Goal: Check status: Check status

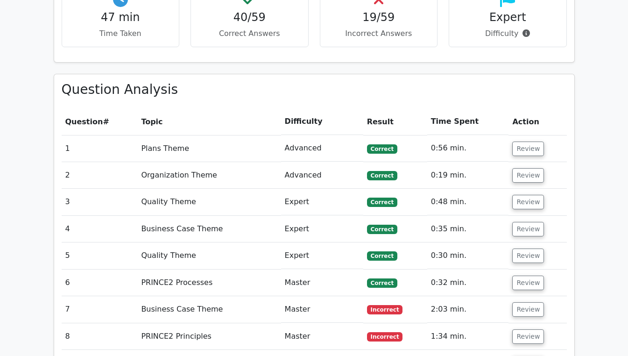
scroll to position [720, 0]
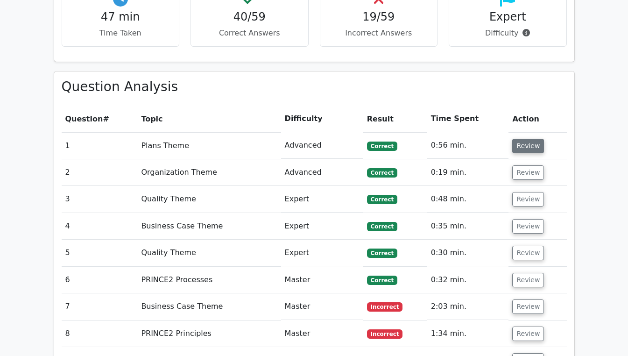
click at [524, 139] on button "Review" at bounding box center [528, 146] width 32 height 14
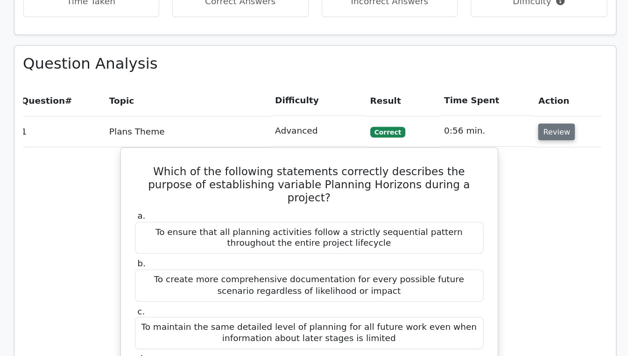
scroll to position [750, 0]
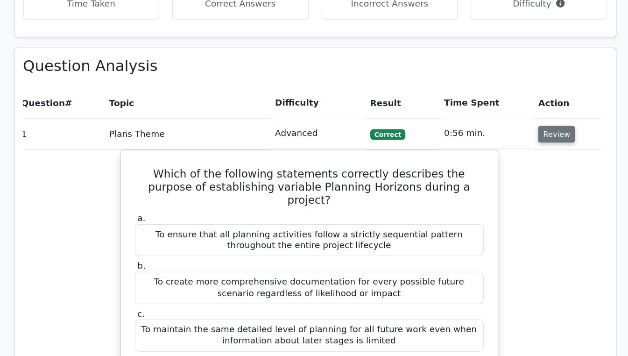
click at [528, 109] on button "Review" at bounding box center [523, 116] width 32 height 14
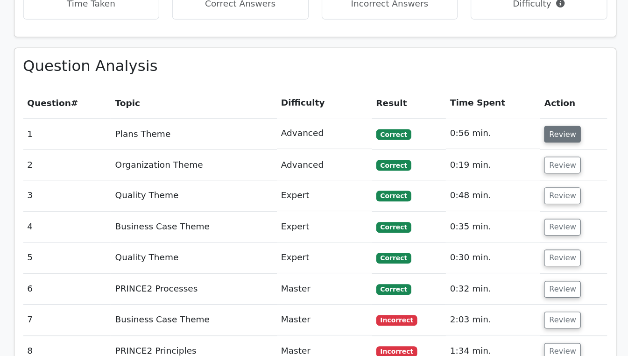
scroll to position [0, 0]
click at [527, 109] on button "Review" at bounding box center [528, 116] width 32 height 14
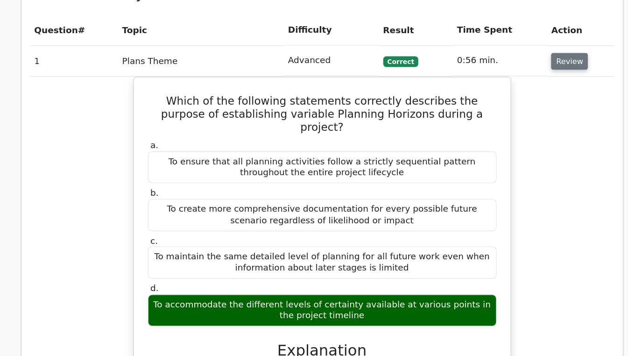
scroll to position [808, 0]
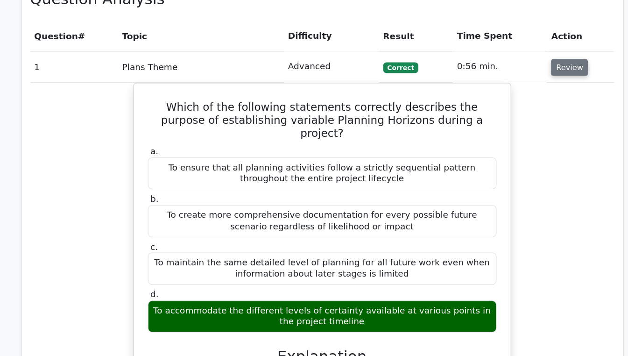
click at [527, 51] on button "Review" at bounding box center [528, 58] width 32 height 14
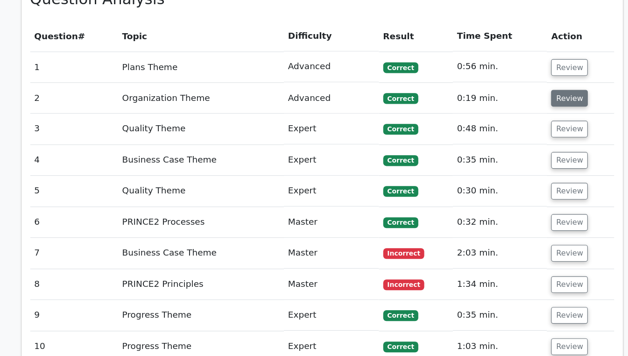
click at [527, 77] on button "Review" at bounding box center [528, 84] width 32 height 14
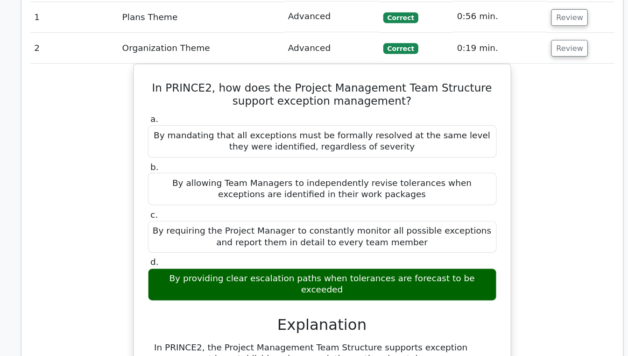
click at [532, 244] on div "In PRINCE2, how does the Project Management Team Structure support exception ma…" at bounding box center [314, 306] width 505 height 417
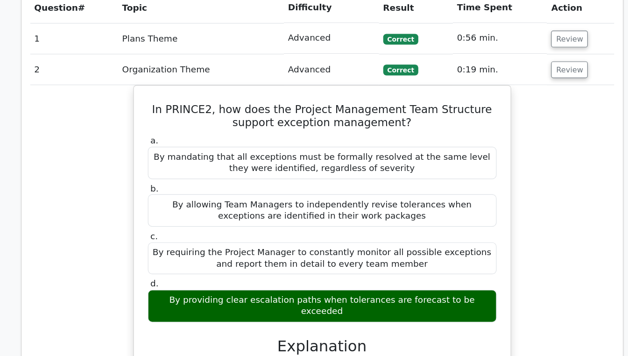
scroll to position [816, 0]
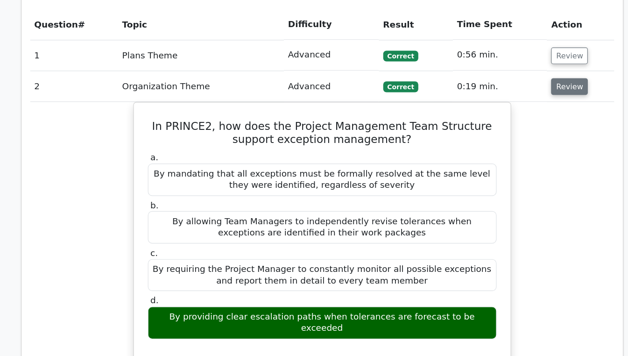
click at [528, 70] on button "Review" at bounding box center [528, 77] width 32 height 14
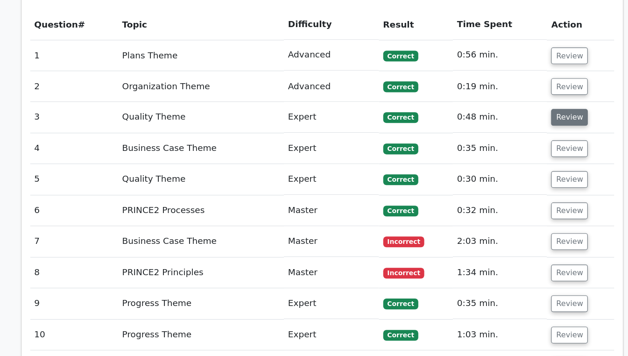
click at [532, 97] on button "Review" at bounding box center [528, 104] width 32 height 14
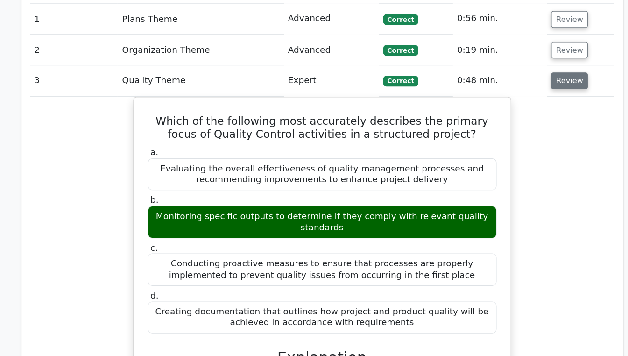
scroll to position [838, 0]
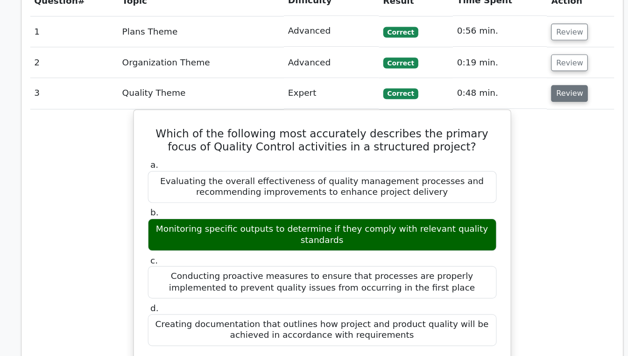
click at [526, 74] on button "Review" at bounding box center [528, 81] width 32 height 14
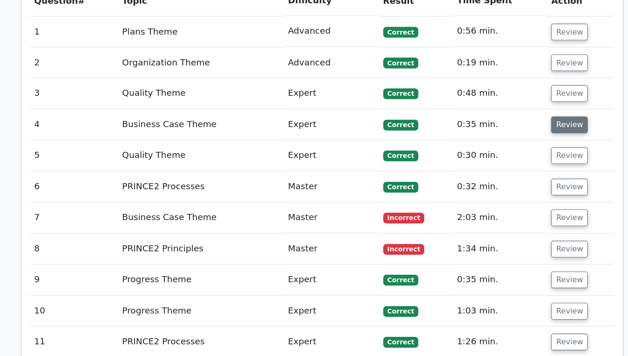
click at [531, 101] on button "Review" at bounding box center [528, 108] width 32 height 14
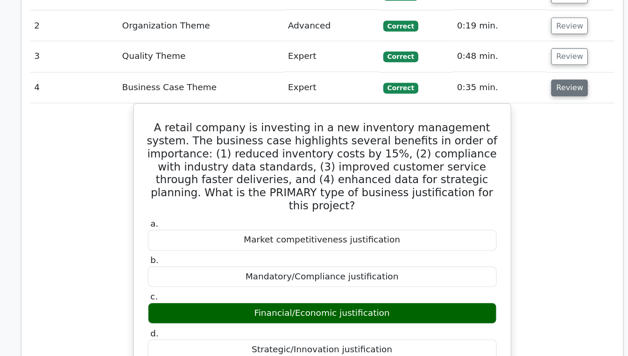
scroll to position [853, 0]
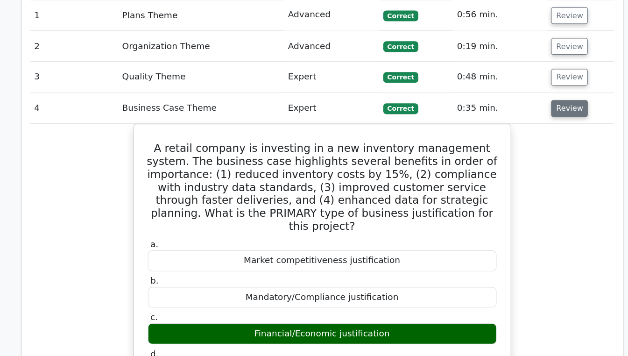
click at [527, 86] on button "Review" at bounding box center [528, 93] width 32 height 14
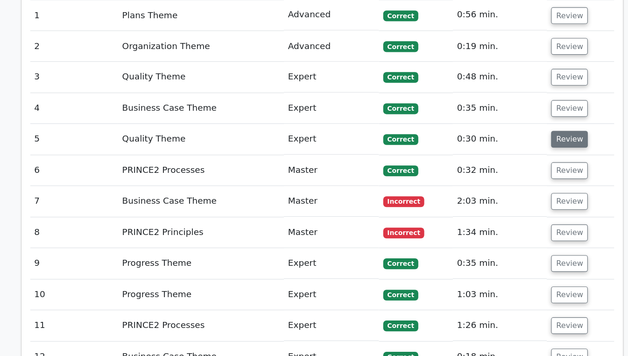
click at [531, 113] on button "Review" at bounding box center [528, 120] width 32 height 14
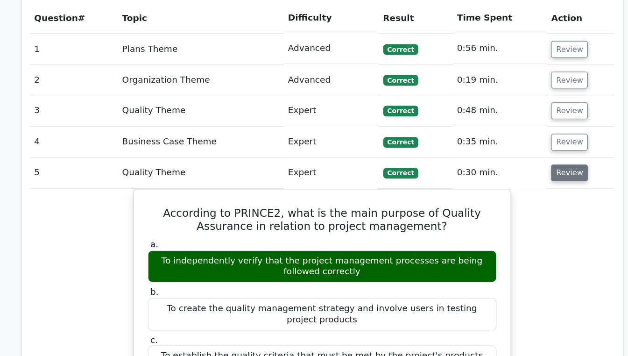
scroll to position [813, 0]
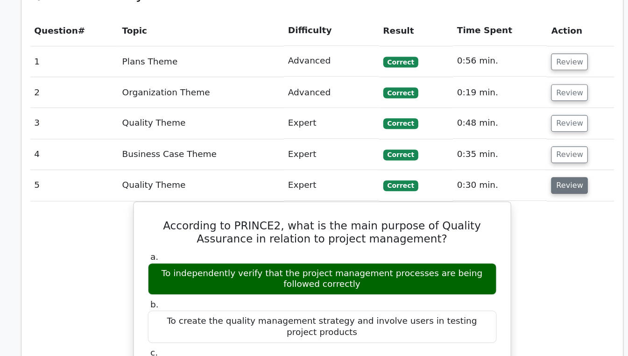
click at [530, 153] on button "Review" at bounding box center [528, 160] width 32 height 14
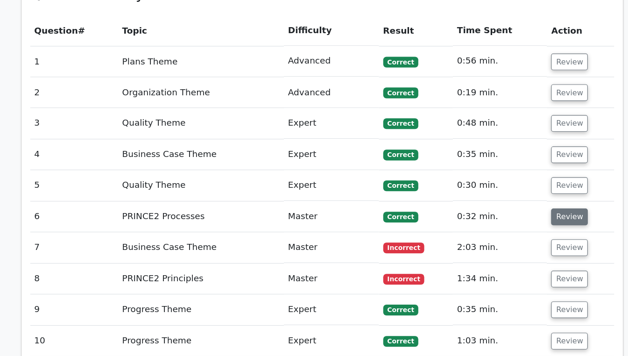
click at [529, 180] on button "Review" at bounding box center [528, 187] width 32 height 14
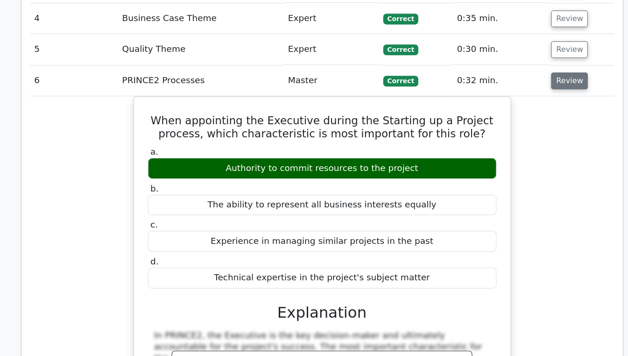
scroll to position [884, 0]
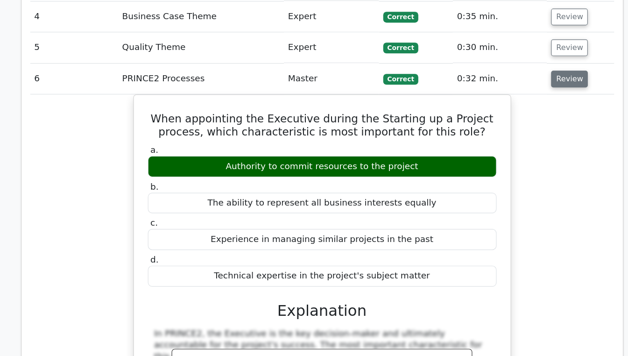
click at [533, 109] on button "Review" at bounding box center [528, 116] width 32 height 14
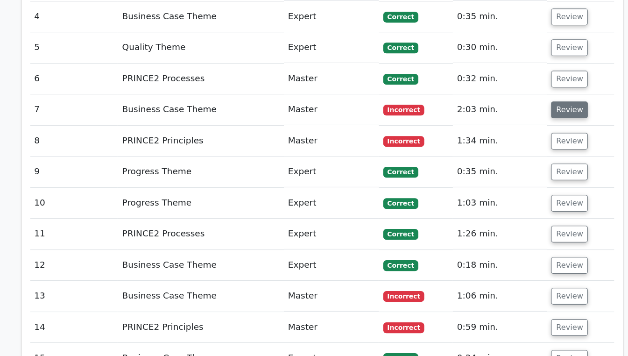
click at [527, 135] on button "Review" at bounding box center [528, 142] width 32 height 14
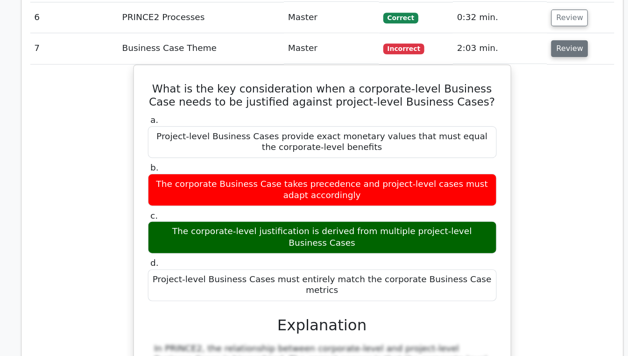
scroll to position [940, 0]
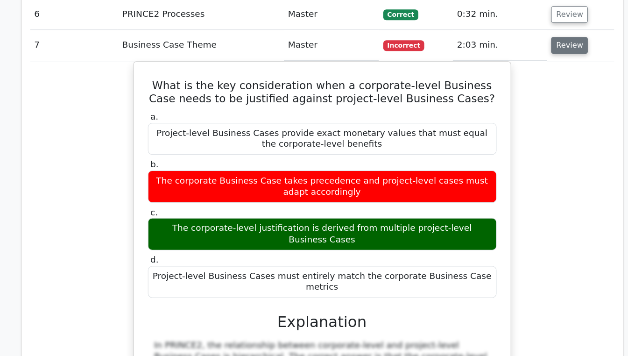
click at [531, 80] on button "Review" at bounding box center [528, 87] width 32 height 14
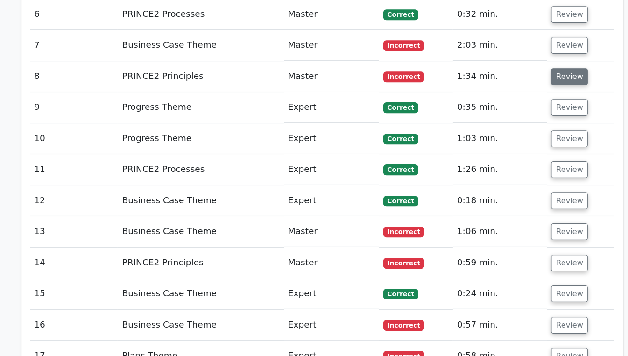
click at [530, 107] on button "Review" at bounding box center [528, 114] width 32 height 14
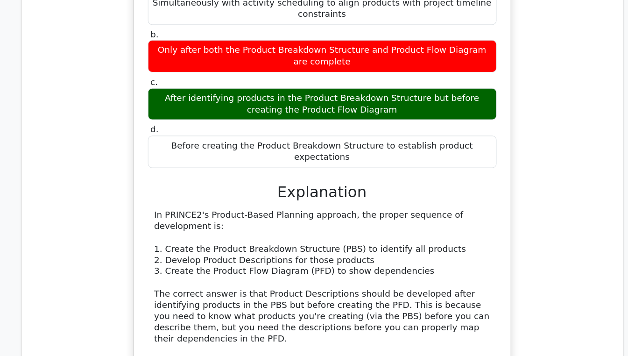
scroll to position [1001, 0]
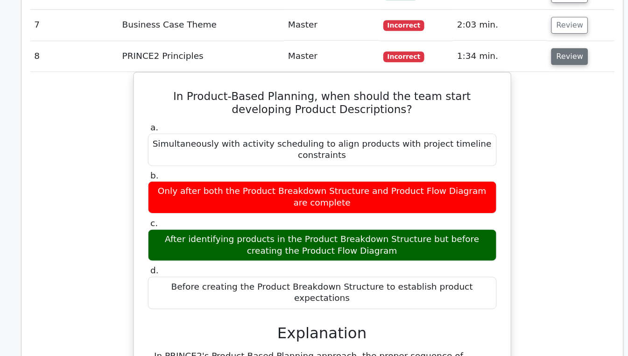
click at [526, 45] on button "Review" at bounding box center [528, 52] width 32 height 14
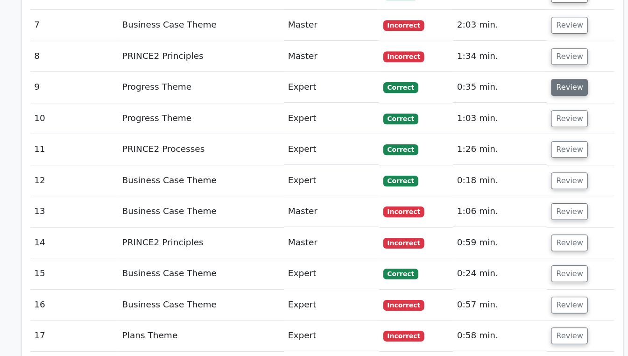
click at [532, 72] on button "Review" at bounding box center [528, 79] width 32 height 14
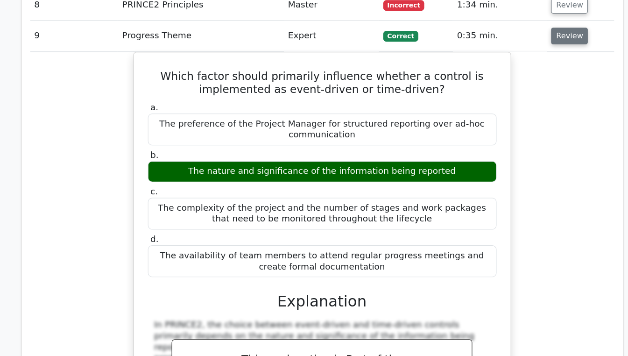
scroll to position [1009, 0]
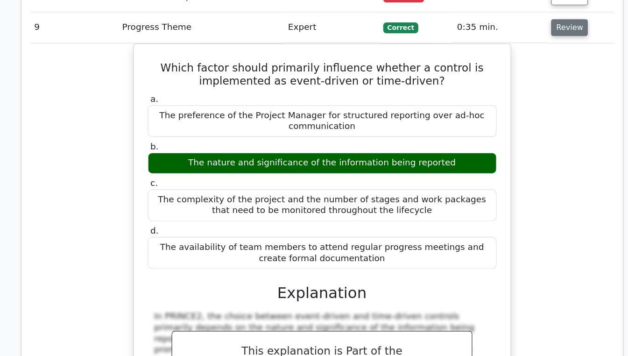
click at [530, 64] on button "Review" at bounding box center [528, 71] width 32 height 14
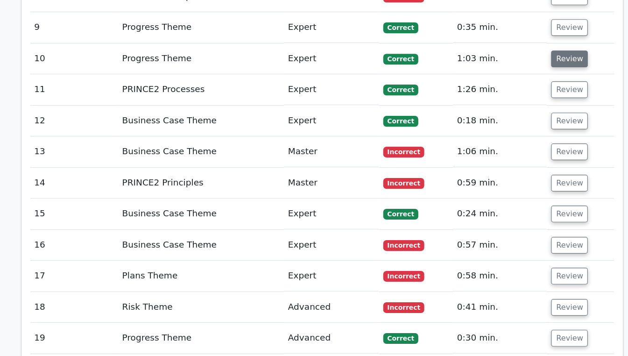
click at [531, 91] on button "Review" at bounding box center [528, 98] width 32 height 14
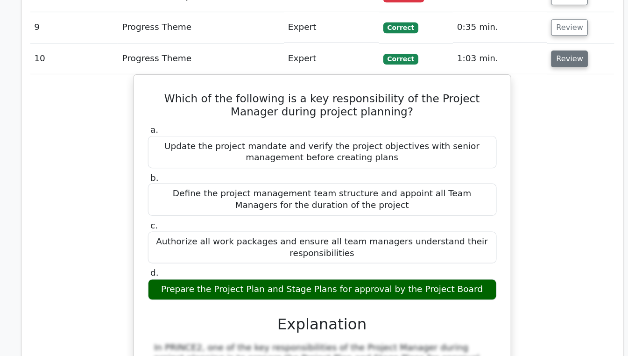
click at [526, 91] on button "Review" at bounding box center [528, 98] width 32 height 14
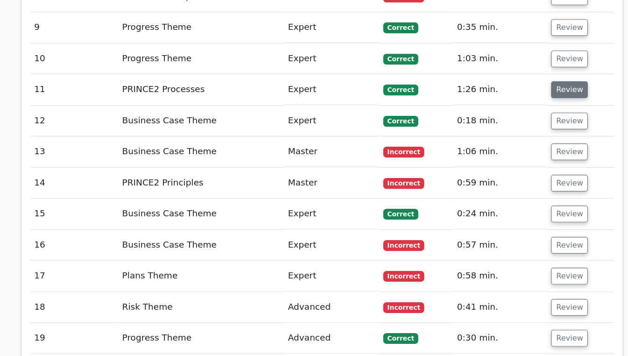
click at [523, 118] on button "Review" at bounding box center [528, 125] width 32 height 14
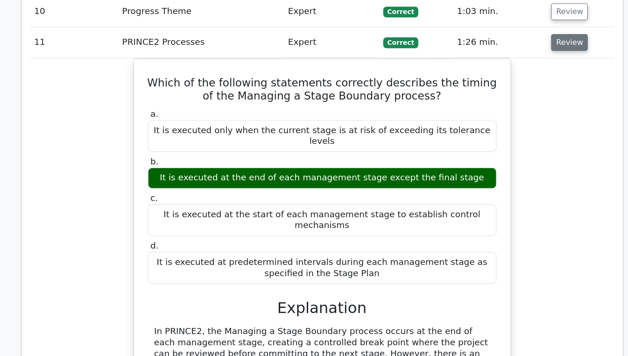
scroll to position [1085, 0]
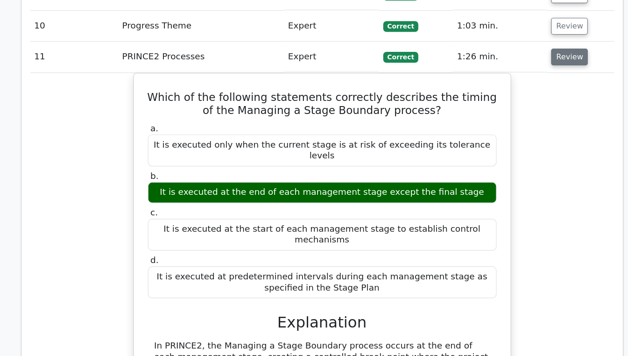
click at [530, 42] on button "Review" at bounding box center [528, 49] width 32 height 14
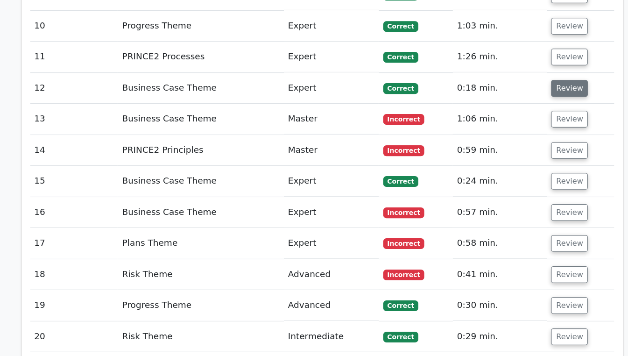
click at [533, 69] on button "Review" at bounding box center [528, 76] width 32 height 14
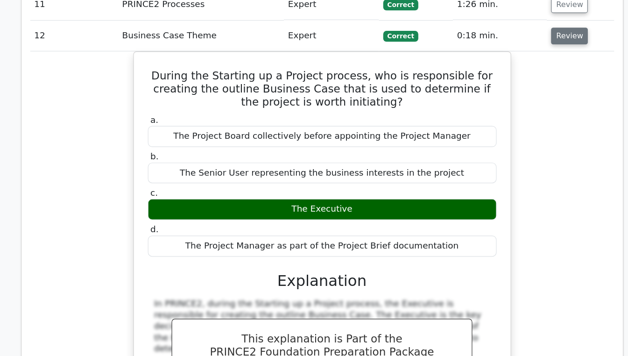
click at [533, 69] on button "Review" at bounding box center [528, 76] width 32 height 14
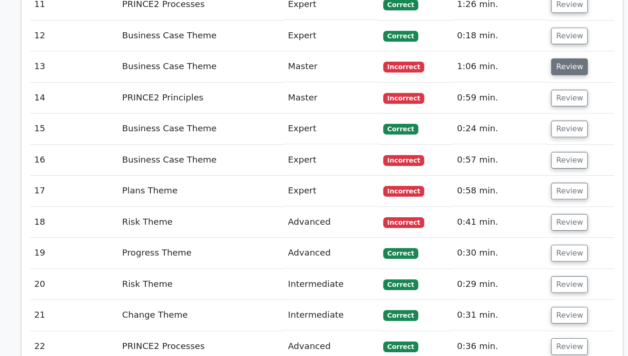
click at [533, 96] on button "Review" at bounding box center [528, 103] width 32 height 14
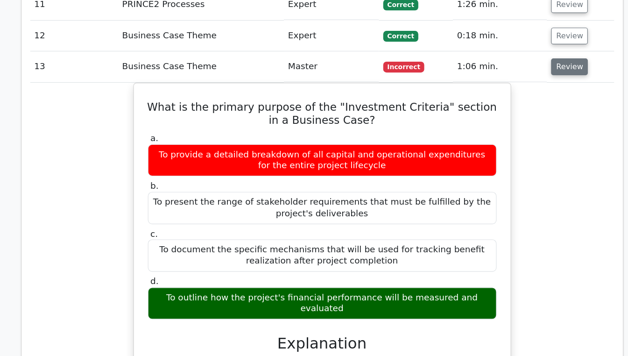
click at [528, 96] on button "Review" at bounding box center [528, 103] width 32 height 14
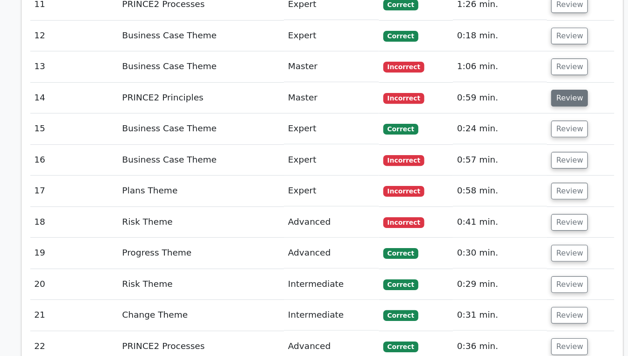
click at [529, 123] on button "Review" at bounding box center [528, 130] width 32 height 14
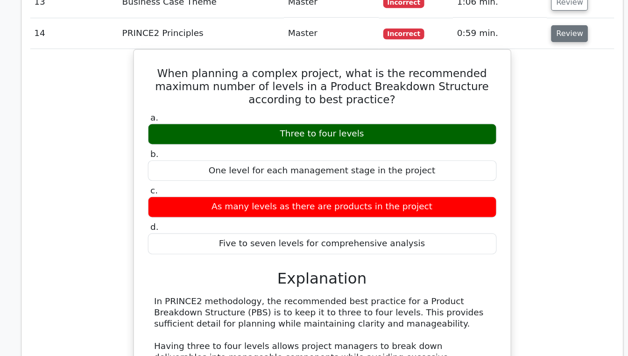
scroll to position [1185, 0]
click at [532, 22] on button "Review" at bounding box center [528, 29] width 32 height 14
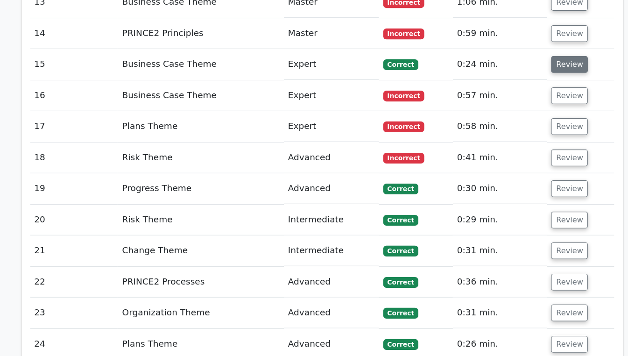
click at [533, 49] on button "Review" at bounding box center [528, 56] width 32 height 14
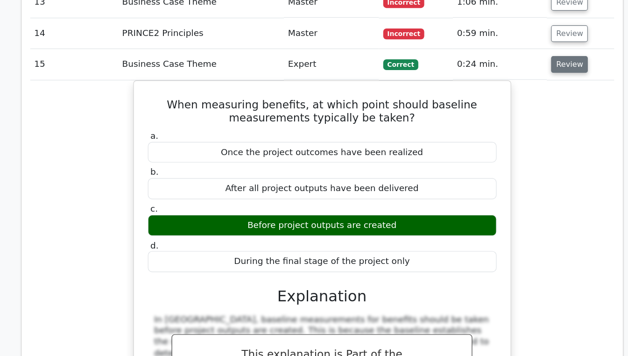
click at [523, 49] on button "Review" at bounding box center [528, 56] width 32 height 14
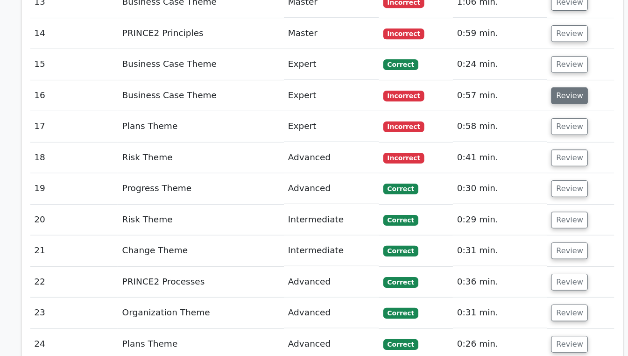
click at [534, 76] on button "Review" at bounding box center [528, 83] width 32 height 14
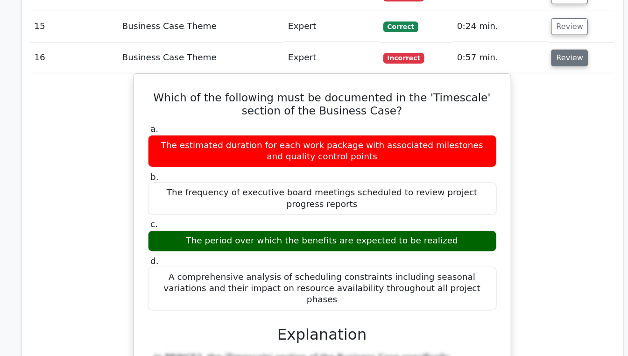
click at [528, 76] on button "Review" at bounding box center [528, 83] width 32 height 14
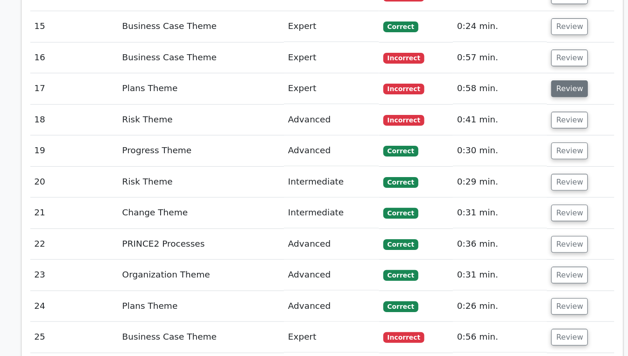
click at [530, 103] on button "Review" at bounding box center [528, 110] width 32 height 14
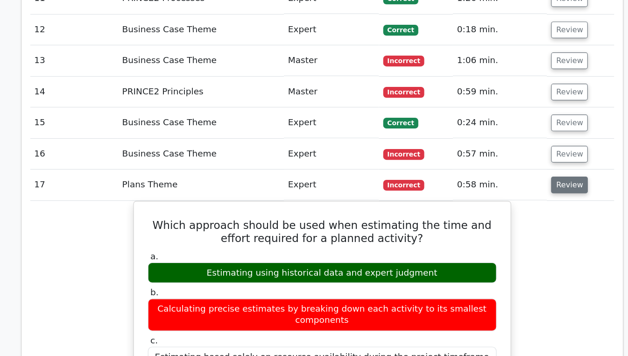
scroll to position [1135, 0]
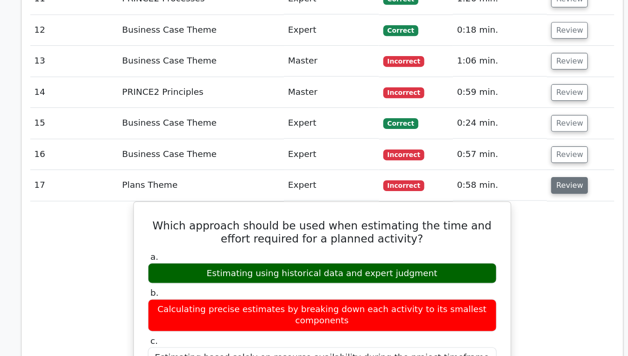
click at [524, 153] on button "Review" at bounding box center [528, 160] width 32 height 14
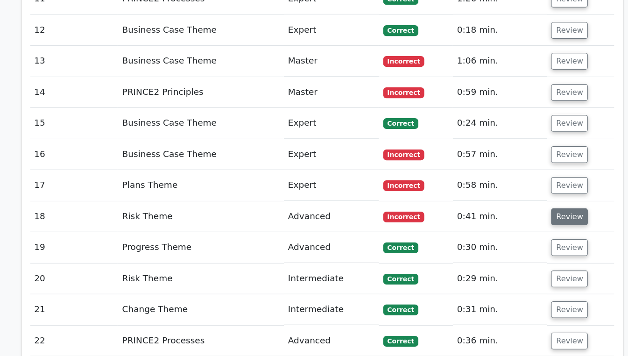
click at [534, 180] on button "Review" at bounding box center [528, 187] width 32 height 14
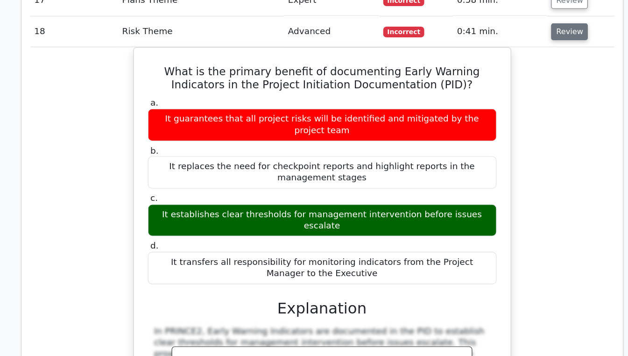
scroll to position [1247, 0]
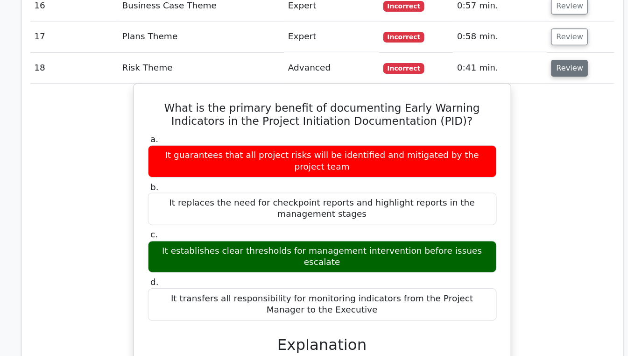
click at [530, 68] on button "Review" at bounding box center [528, 75] width 32 height 14
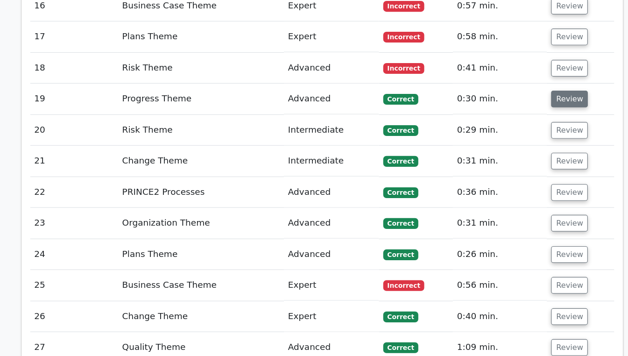
click at [530, 95] on button "Review" at bounding box center [528, 102] width 32 height 14
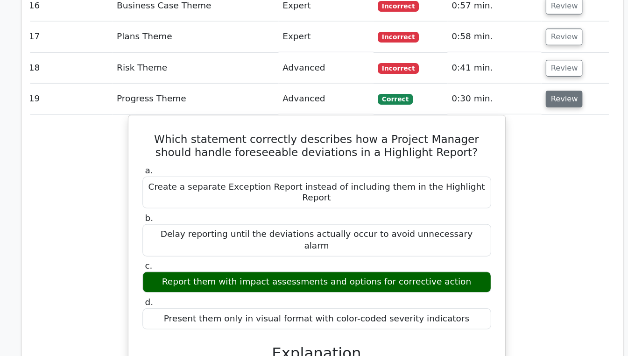
scroll to position [0, 0]
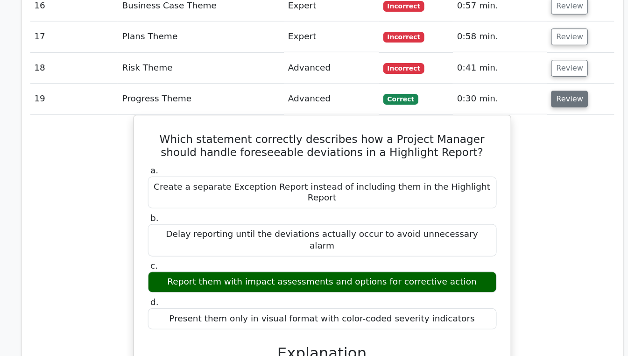
click at [530, 95] on button "Review" at bounding box center [528, 102] width 32 height 14
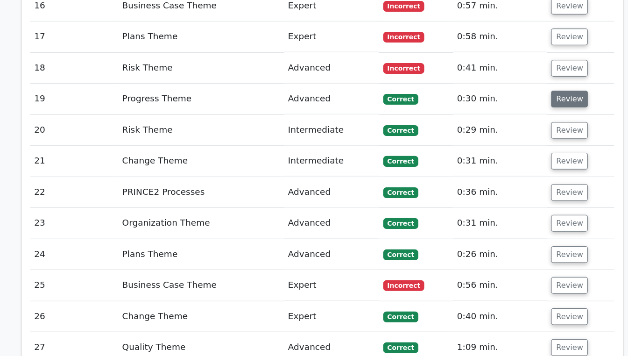
click at [527, 95] on button "Review" at bounding box center [528, 102] width 32 height 14
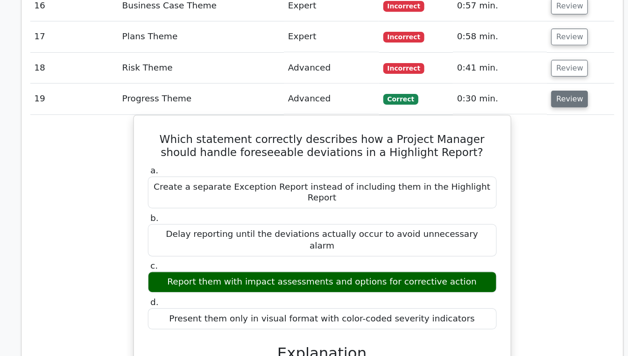
click at [532, 95] on button "Review" at bounding box center [528, 102] width 32 height 14
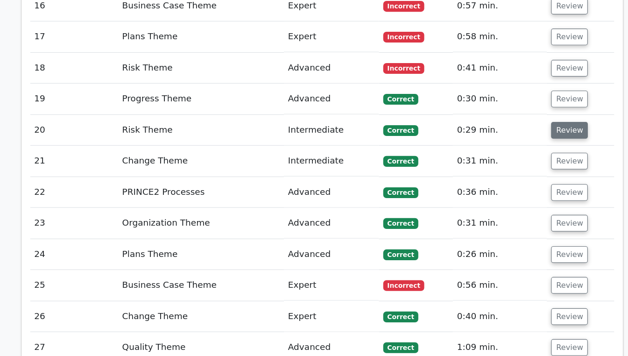
click at [528, 122] on button "Review" at bounding box center [528, 129] width 32 height 14
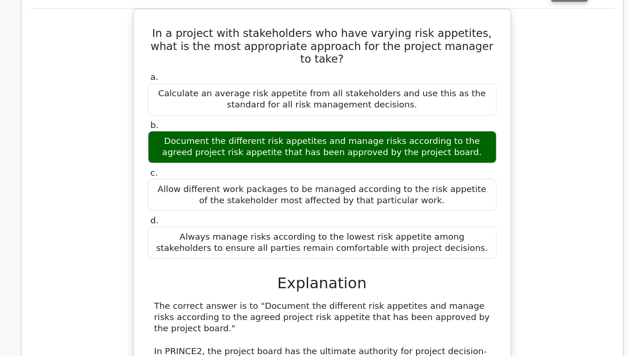
scroll to position [1285, 0]
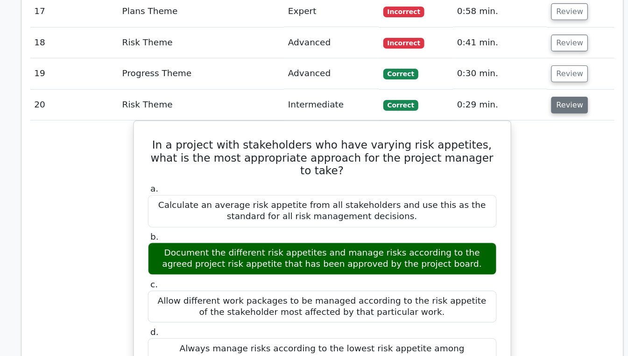
click at [535, 84] on button "Review" at bounding box center [528, 91] width 32 height 14
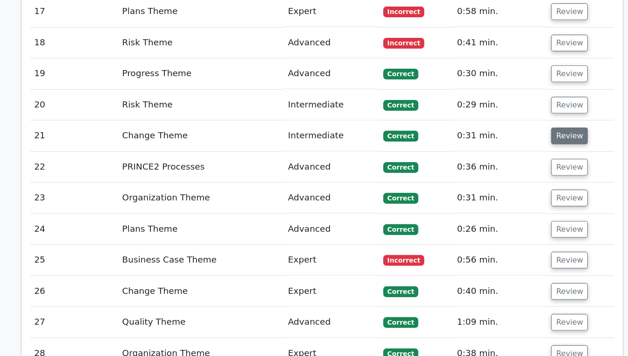
click at [529, 110] on button "Review" at bounding box center [528, 117] width 32 height 14
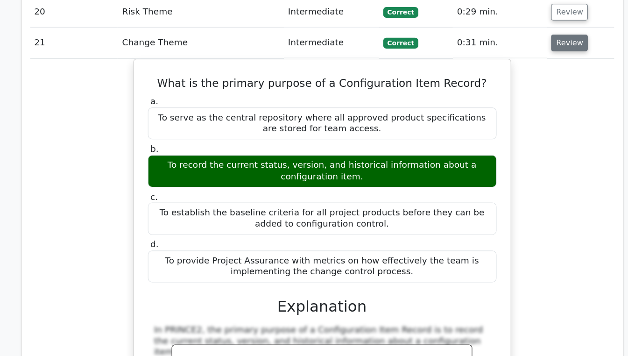
scroll to position [1319, 0]
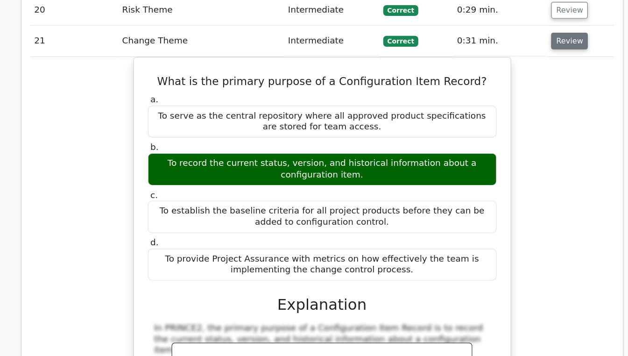
click at [528, 76] on button "Review" at bounding box center [528, 83] width 32 height 14
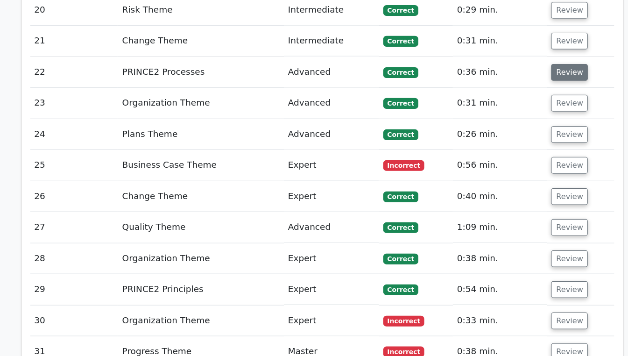
click at [530, 103] on button "Review" at bounding box center [528, 110] width 32 height 14
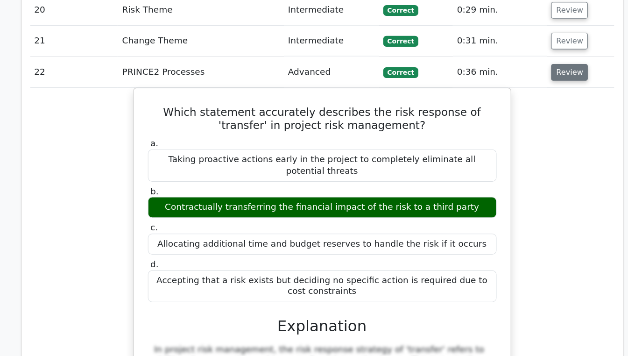
click at [524, 103] on button "Review" at bounding box center [528, 110] width 32 height 14
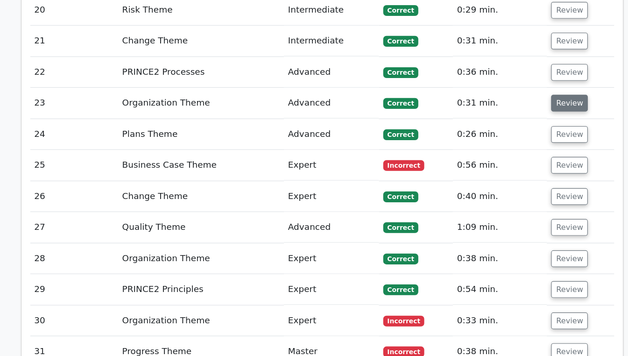
click at [529, 130] on button "Review" at bounding box center [528, 137] width 32 height 14
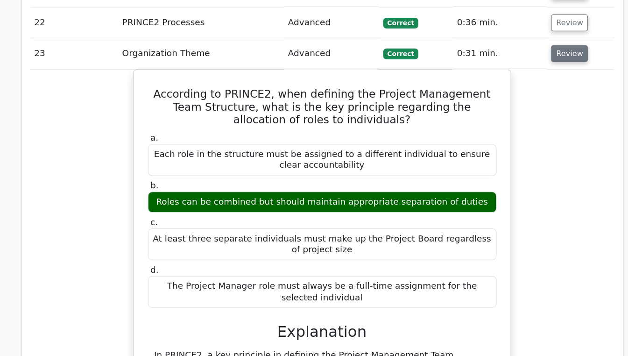
scroll to position [1409, 0]
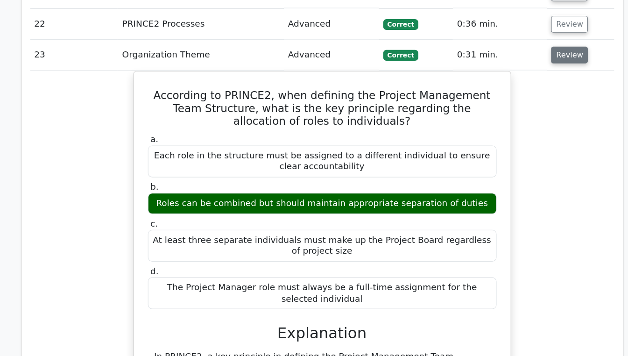
click at [526, 40] on button "Review" at bounding box center [528, 47] width 32 height 14
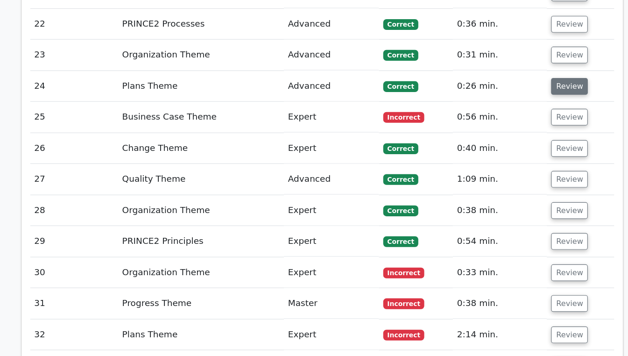
click at [526, 67] on button "Review" at bounding box center [528, 74] width 32 height 14
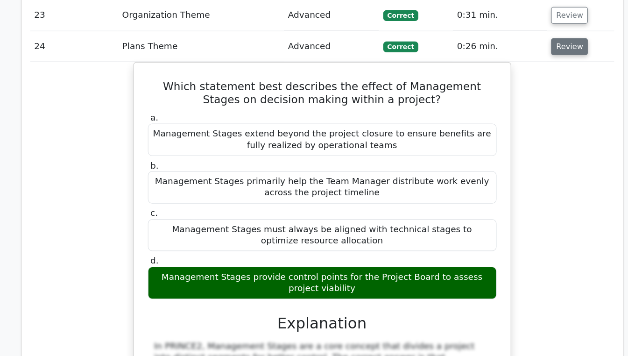
click at [530, 67] on button "Review" at bounding box center [528, 74] width 32 height 14
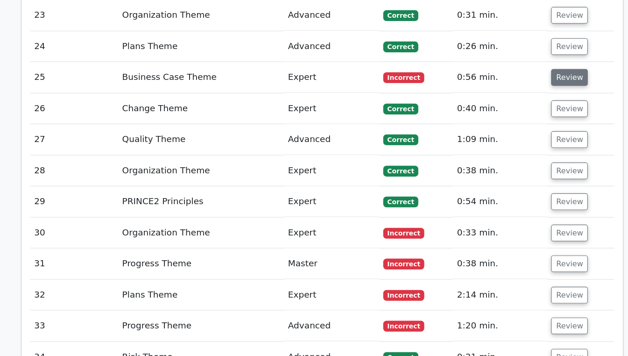
click at [526, 94] on button "Review" at bounding box center [528, 101] width 32 height 14
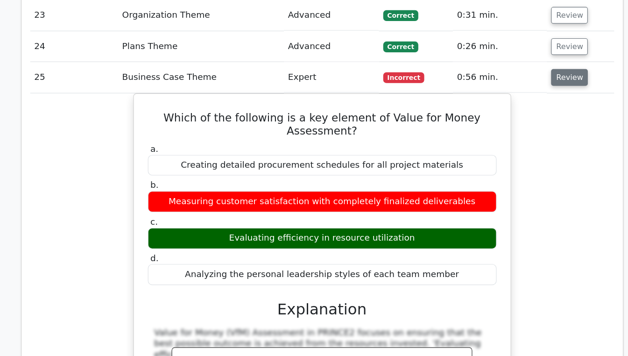
click at [528, 94] on button "Review" at bounding box center [528, 101] width 32 height 14
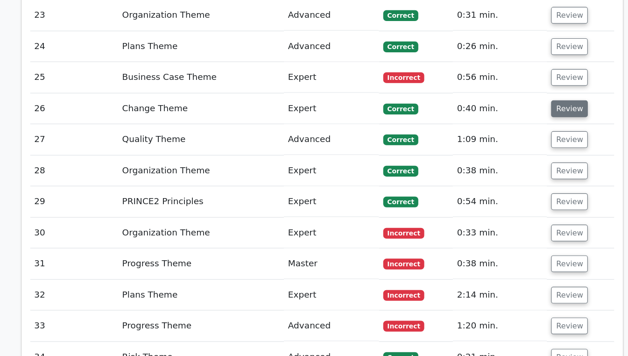
click at [528, 121] on button "Review" at bounding box center [528, 128] width 32 height 14
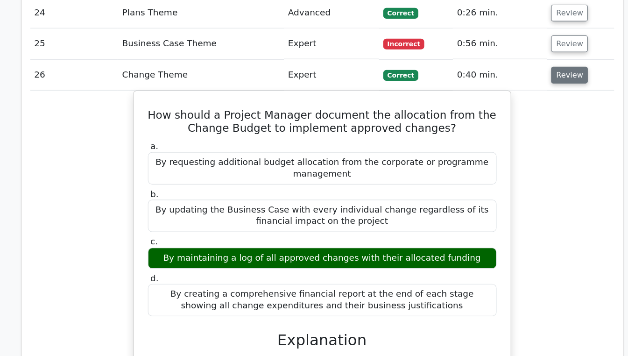
scroll to position [1449, 0]
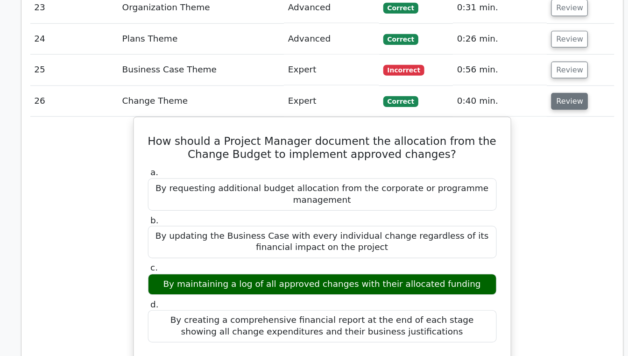
click at [529, 80] on button "Review" at bounding box center [528, 87] width 32 height 14
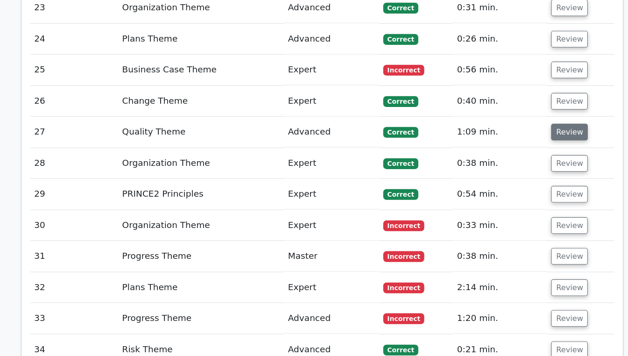
click at [529, 107] on button "Review" at bounding box center [528, 114] width 32 height 14
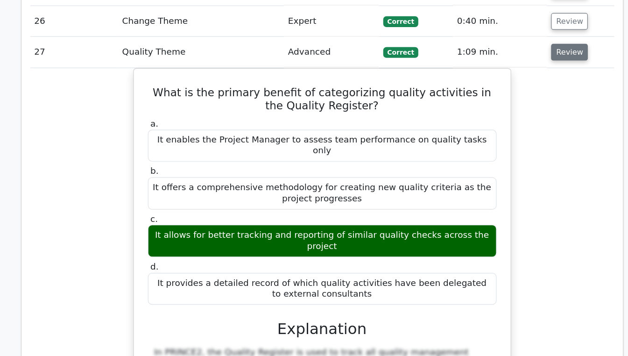
scroll to position [1470, 0]
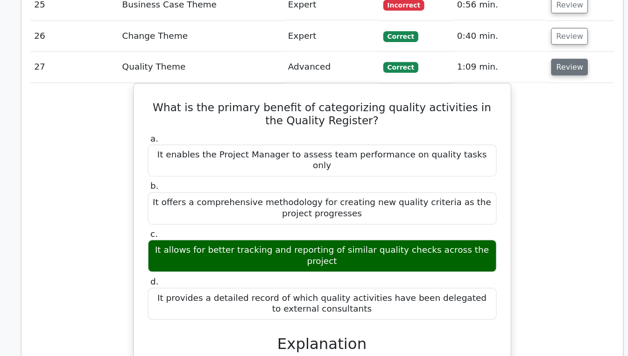
click at [525, 86] on button "Review" at bounding box center [528, 93] width 32 height 14
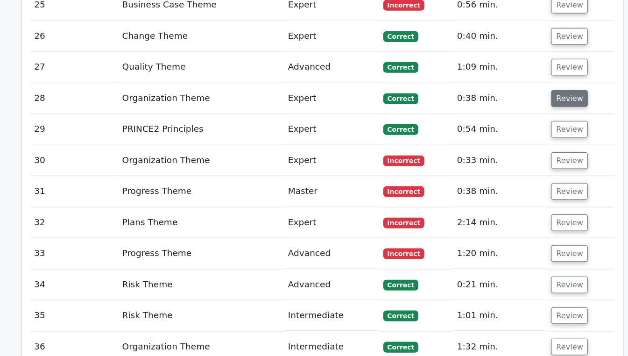
click at [526, 113] on button "Review" at bounding box center [528, 120] width 32 height 14
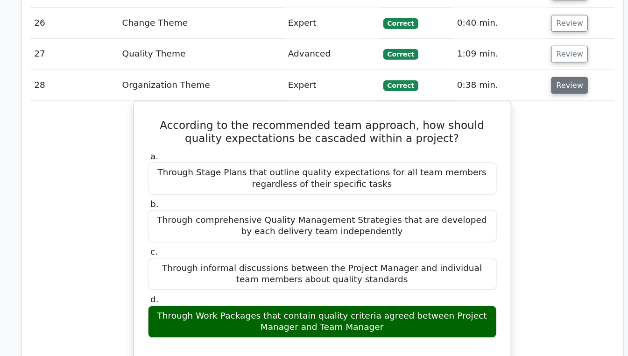
scroll to position [1512, 0]
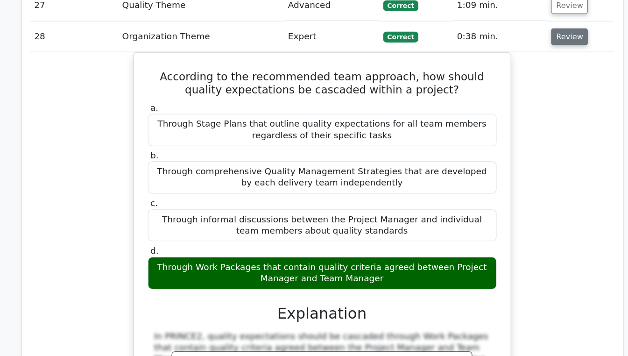
click at [526, 71] on button "Review" at bounding box center [528, 78] width 32 height 14
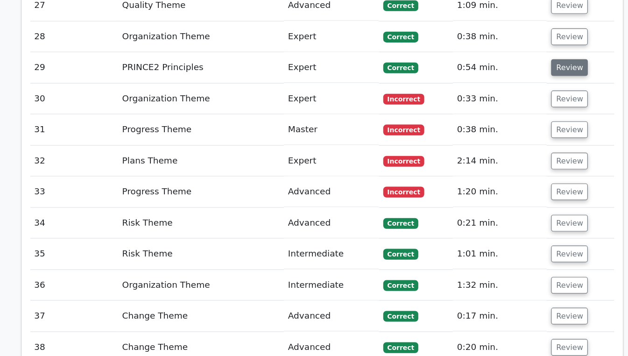
click at [531, 98] on button "Review" at bounding box center [528, 105] width 32 height 14
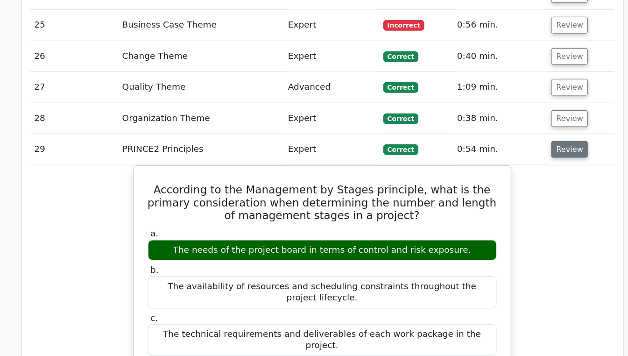
scroll to position [1483, 0]
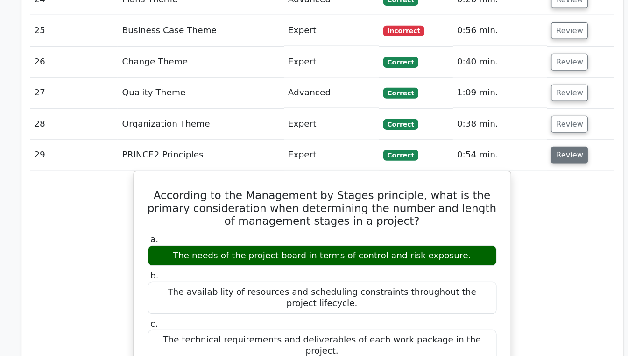
click at [530, 126] on button "Review" at bounding box center [528, 133] width 32 height 14
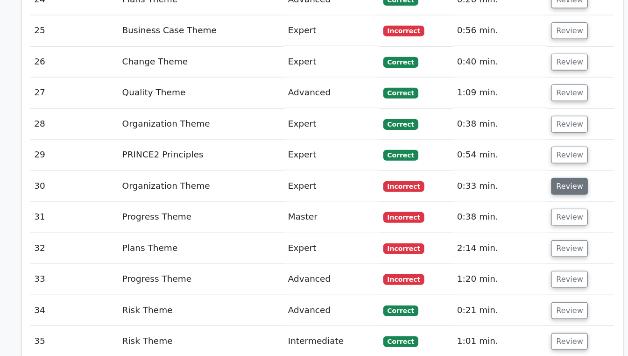
click at [526, 153] on button "Review" at bounding box center [528, 160] width 32 height 14
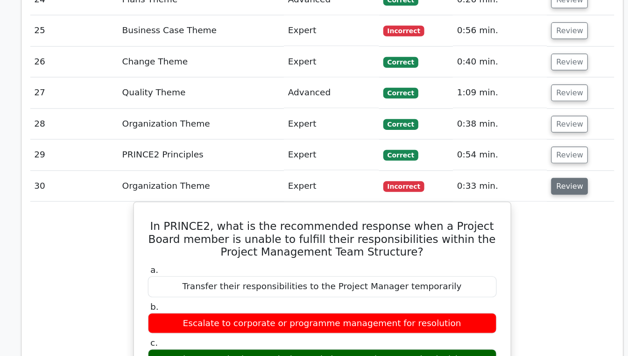
click at [530, 153] on button "Review" at bounding box center [528, 160] width 32 height 14
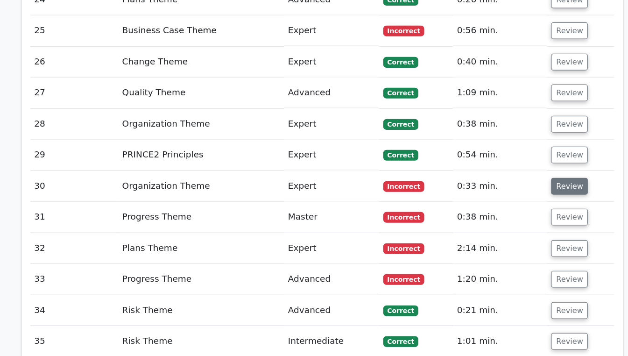
click at [531, 153] on button "Review" at bounding box center [528, 160] width 32 height 14
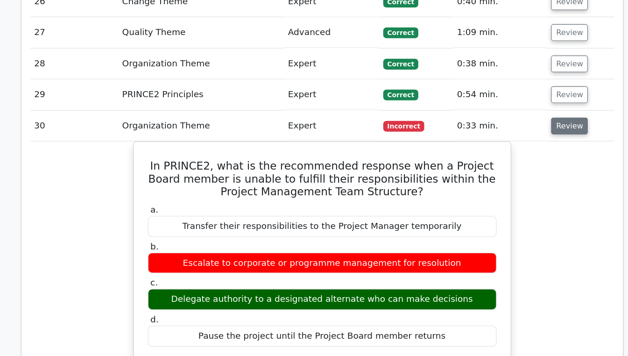
scroll to position [1534, 0]
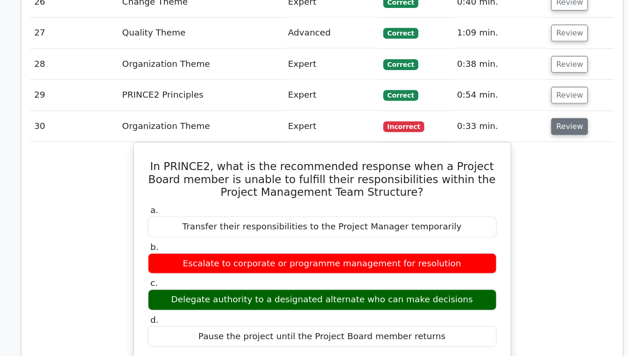
click at [523, 102] on button "Review" at bounding box center [528, 109] width 32 height 14
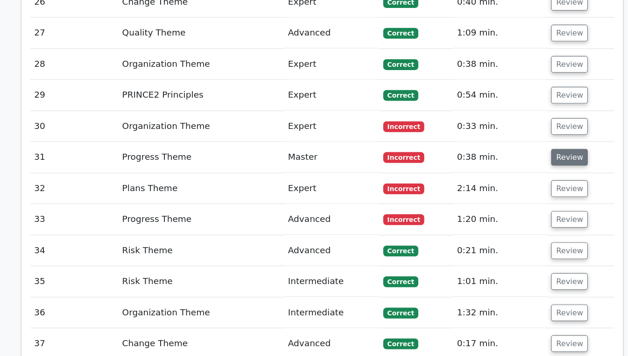
click at [530, 129] on button "Review" at bounding box center [528, 136] width 32 height 14
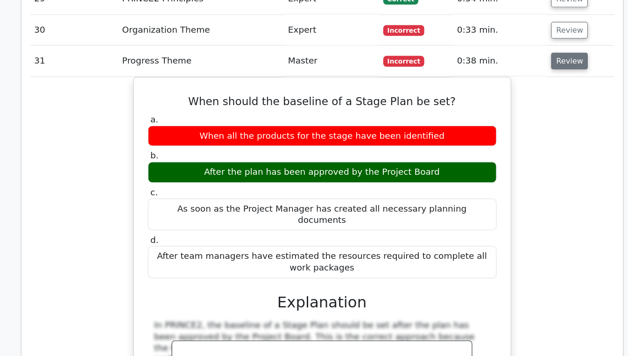
scroll to position [1569, 0]
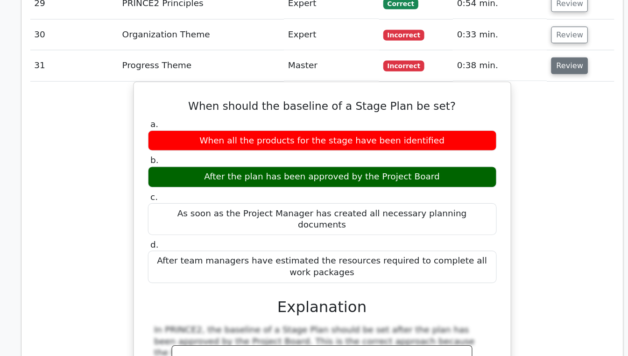
click at [529, 94] on button "Review" at bounding box center [528, 101] width 32 height 14
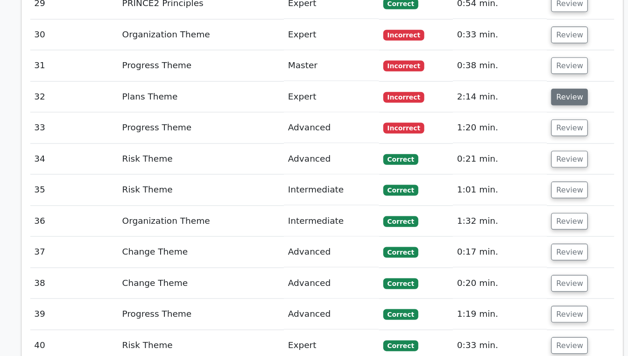
click at [523, 121] on button "Review" at bounding box center [528, 128] width 32 height 14
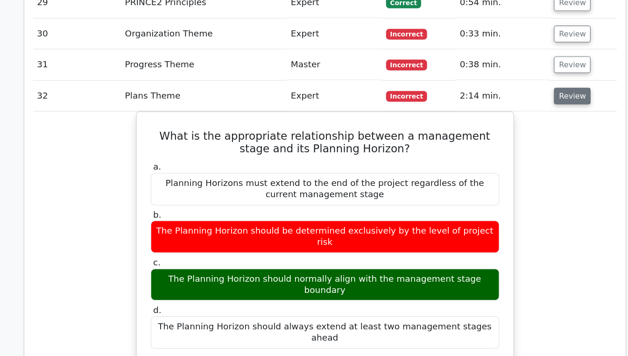
scroll to position [1614, 0]
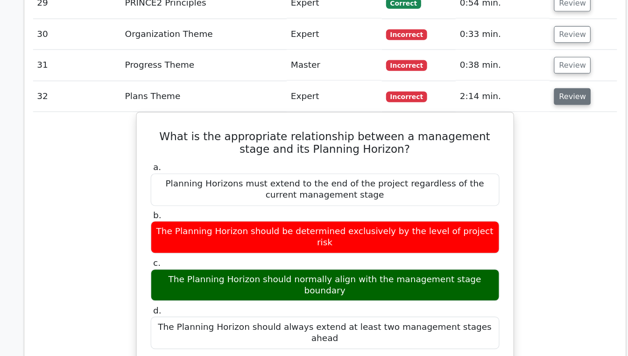
click at [531, 76] on button "Review" at bounding box center [528, 83] width 32 height 14
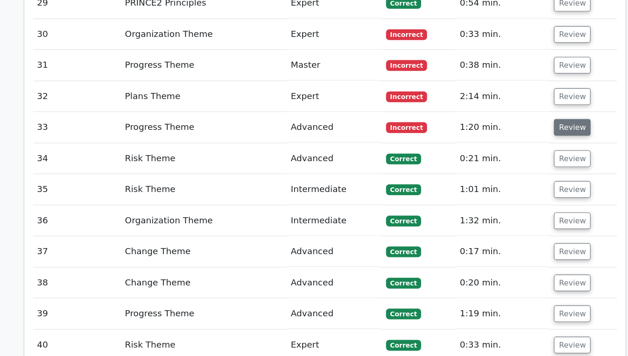
click at [535, 103] on button "Review" at bounding box center [528, 110] width 32 height 14
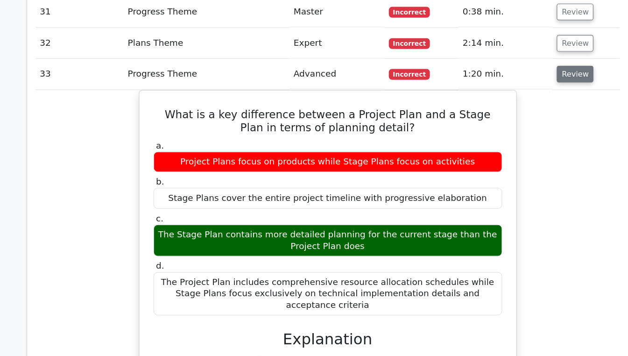
scroll to position [1619, 0]
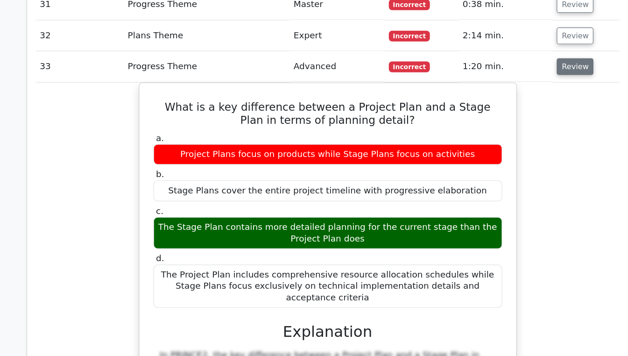
click at [529, 98] on button "Review" at bounding box center [528, 105] width 32 height 14
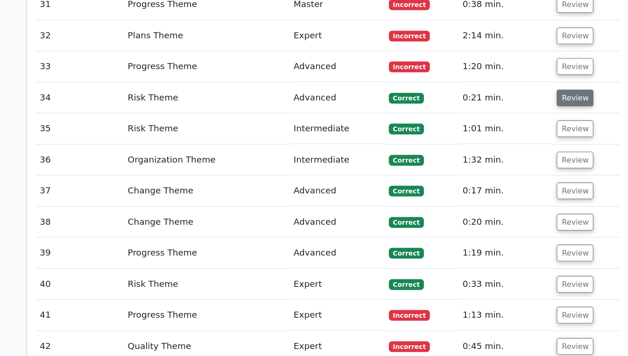
click at [530, 125] on button "Review" at bounding box center [528, 132] width 32 height 14
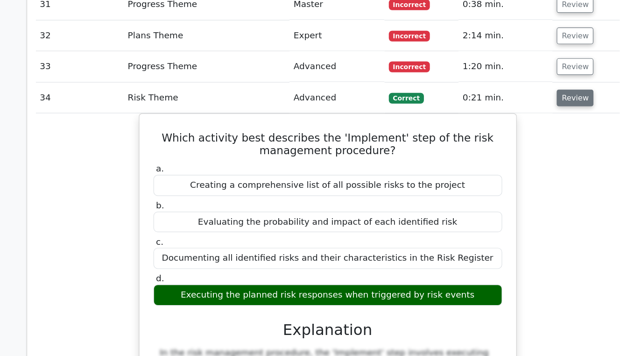
click at [524, 125] on button "Review" at bounding box center [528, 132] width 32 height 14
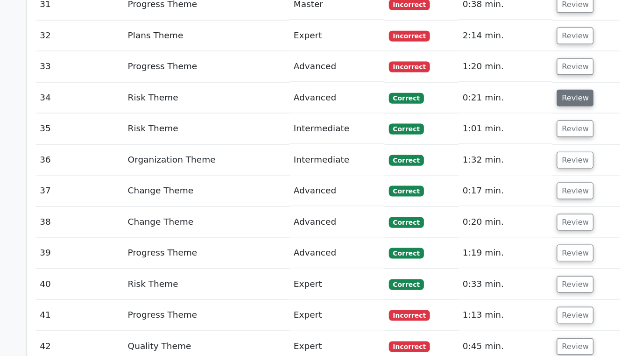
click at [524, 125] on button "Review" at bounding box center [528, 132] width 32 height 14
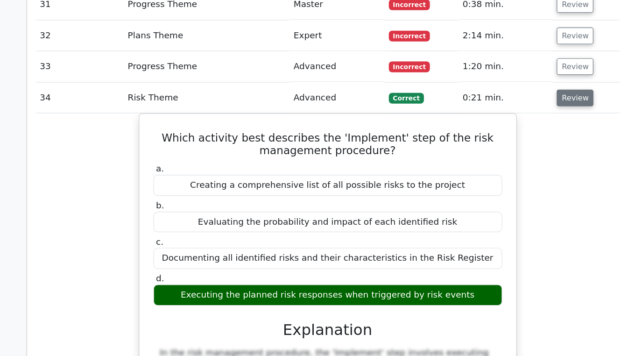
click at [516, 125] on button "Review" at bounding box center [528, 132] width 32 height 14
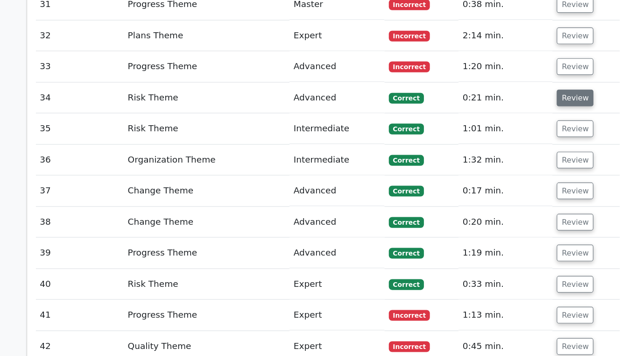
click at [526, 125] on button "Review" at bounding box center [528, 132] width 32 height 14
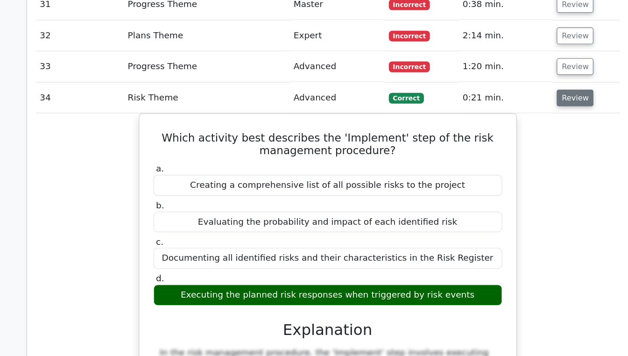
click at [529, 125] on button "Review" at bounding box center [528, 132] width 32 height 14
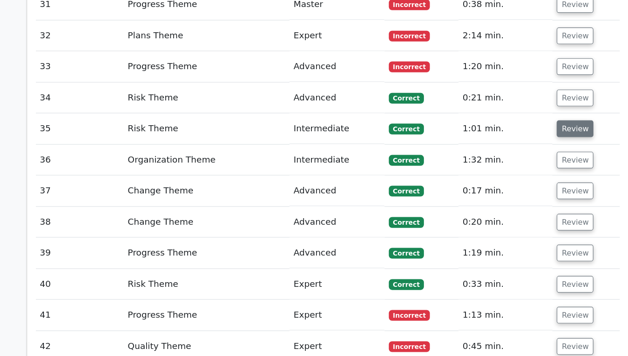
click at [530, 152] on button "Review" at bounding box center [528, 159] width 32 height 14
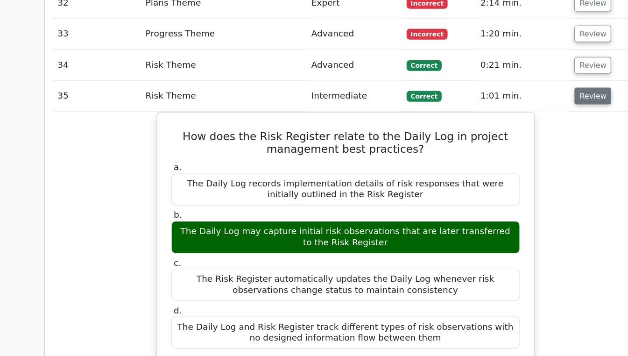
scroll to position [1694, 0]
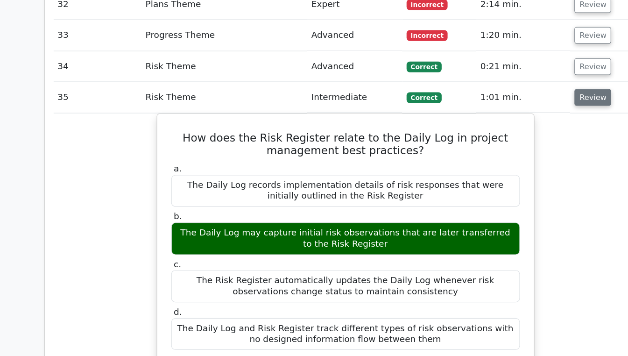
click at [530, 77] on button "Review" at bounding box center [528, 84] width 32 height 14
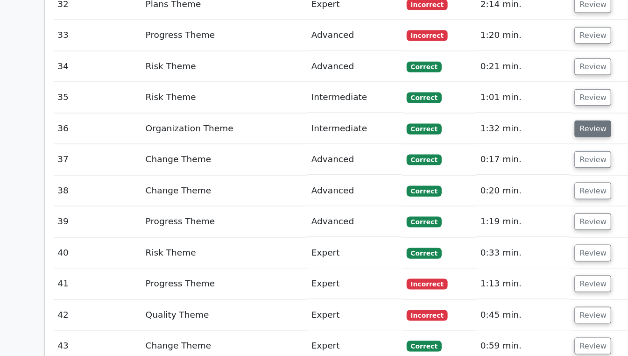
click at [531, 104] on button "Review" at bounding box center [528, 111] width 32 height 14
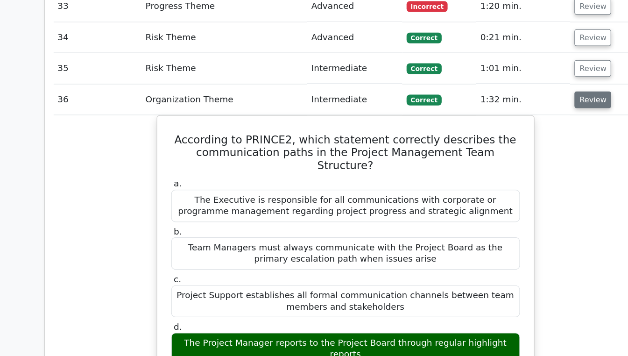
scroll to position [1714, 0]
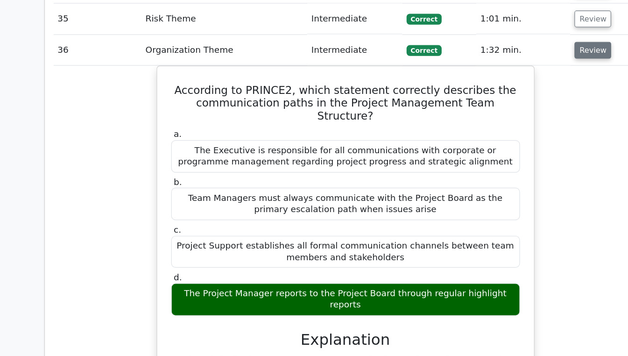
click at [531, 84] on button "Review" at bounding box center [528, 91] width 32 height 14
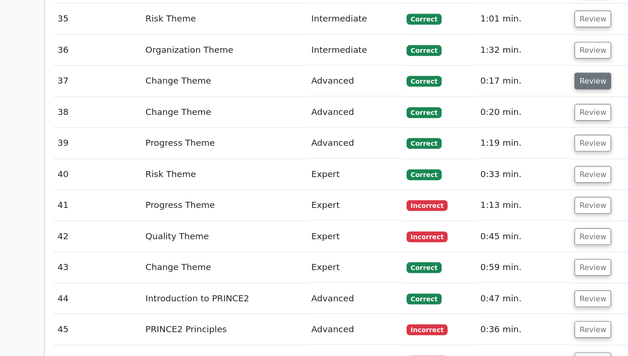
click at [535, 111] on button "Review" at bounding box center [528, 118] width 32 height 14
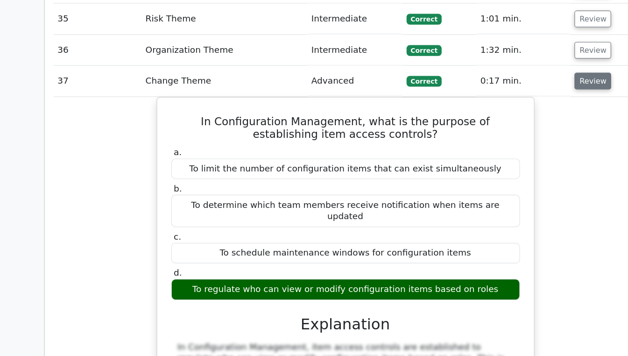
click at [521, 111] on button "Review" at bounding box center [528, 118] width 32 height 14
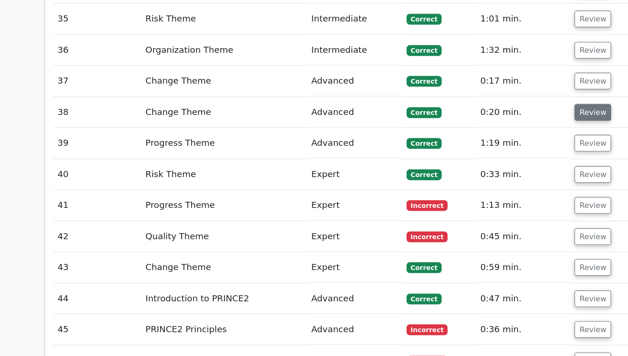
click at [527, 138] on button "Review" at bounding box center [528, 145] width 32 height 14
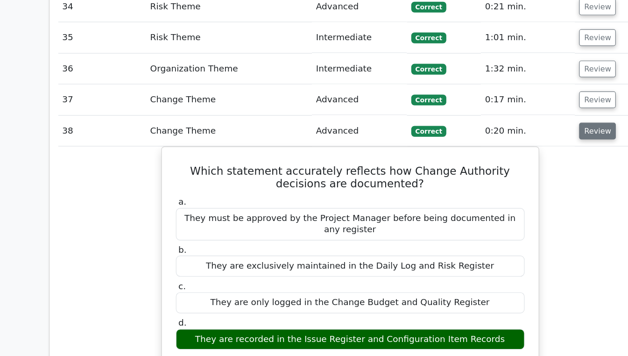
scroll to position [1716, 0]
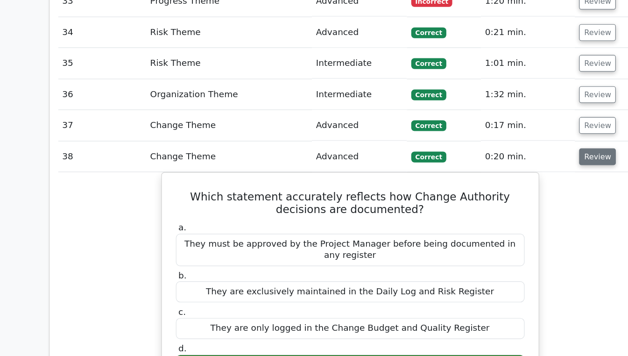
click at [531, 135] on button "Review" at bounding box center [528, 142] width 32 height 14
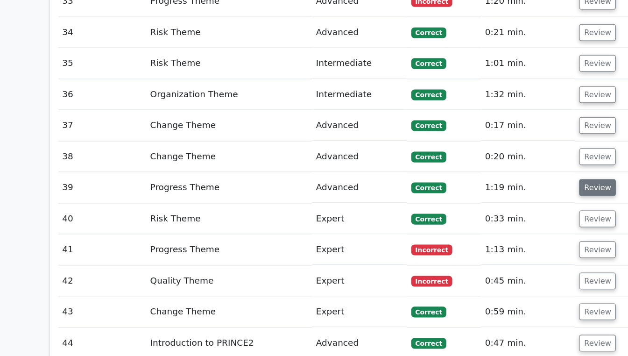
click at [532, 161] on button "Review" at bounding box center [528, 168] width 32 height 14
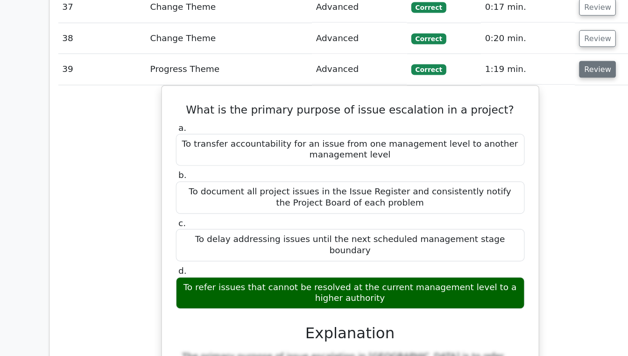
scroll to position [1777, 0]
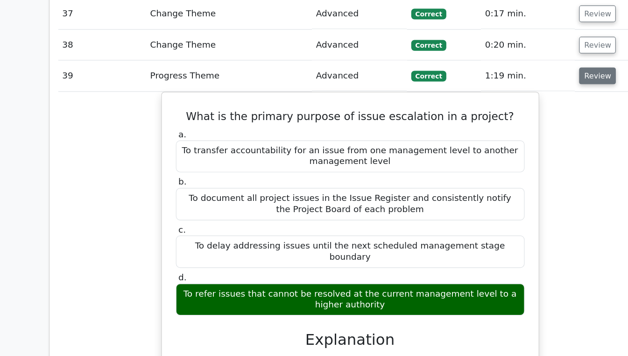
click at [530, 101] on button "Review" at bounding box center [528, 108] width 32 height 14
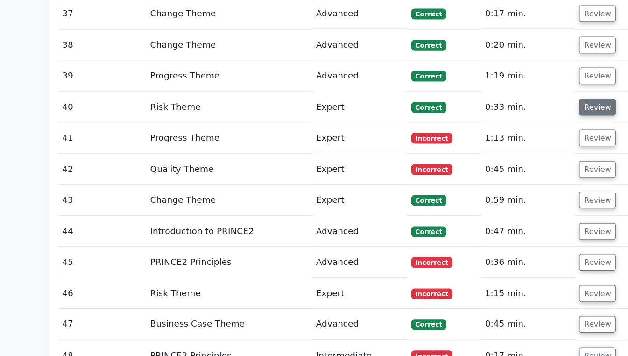
click at [529, 128] on button "Review" at bounding box center [528, 135] width 32 height 14
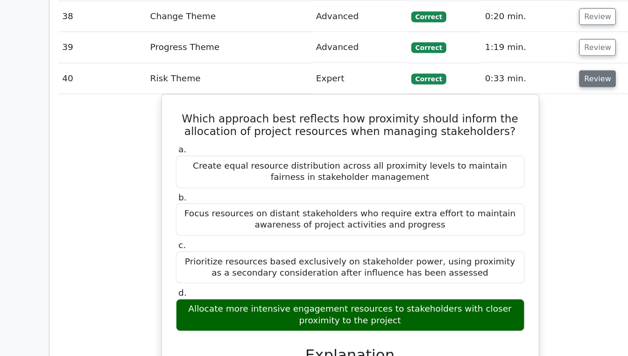
scroll to position [1797, 0]
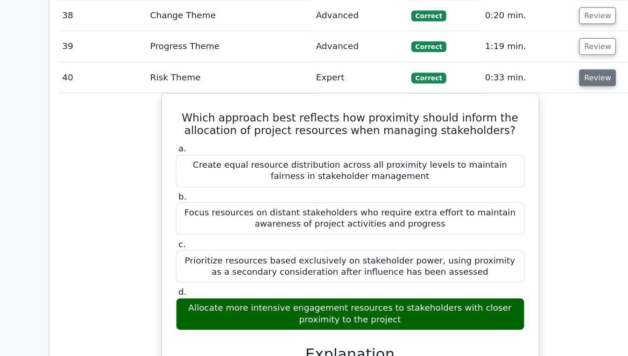
click at [530, 108] on button "Review" at bounding box center [528, 115] width 32 height 14
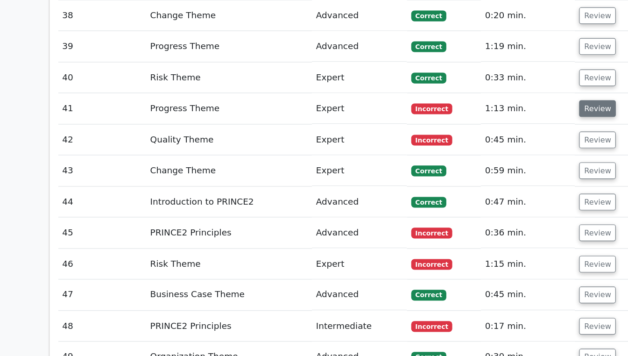
click at [527, 134] on button "Review" at bounding box center [528, 141] width 32 height 14
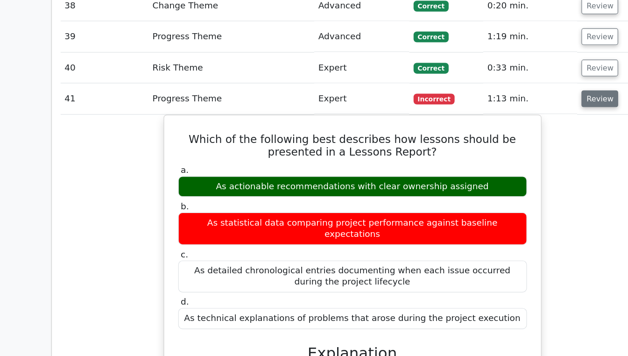
scroll to position [1853, 0]
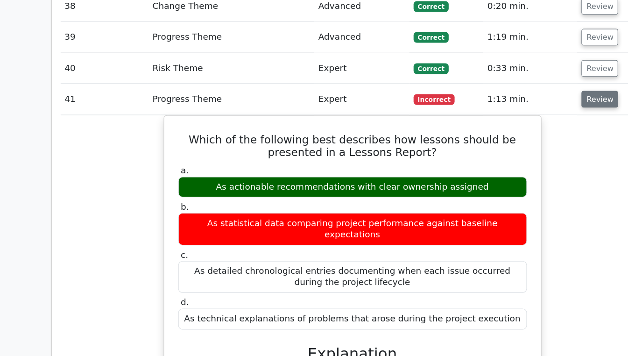
click at [528, 78] on button "Review" at bounding box center [528, 85] width 32 height 14
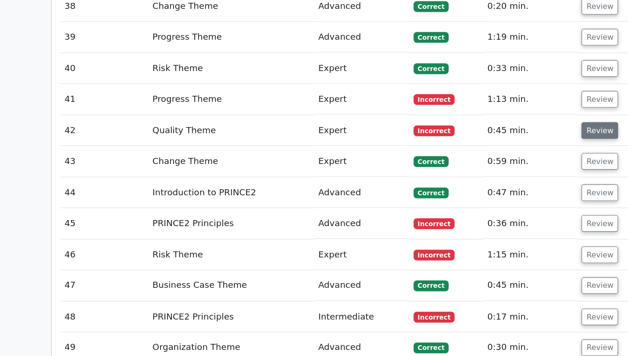
click at [530, 105] on button "Review" at bounding box center [528, 112] width 32 height 14
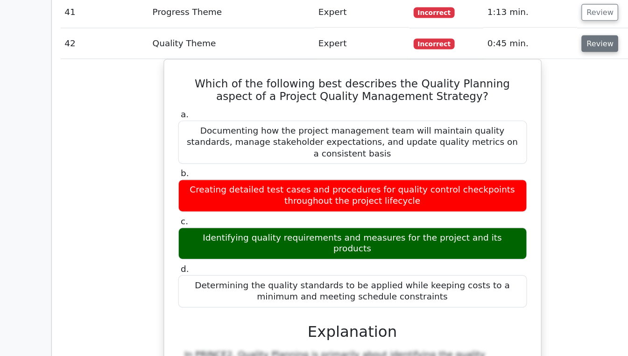
scroll to position [1879, 0]
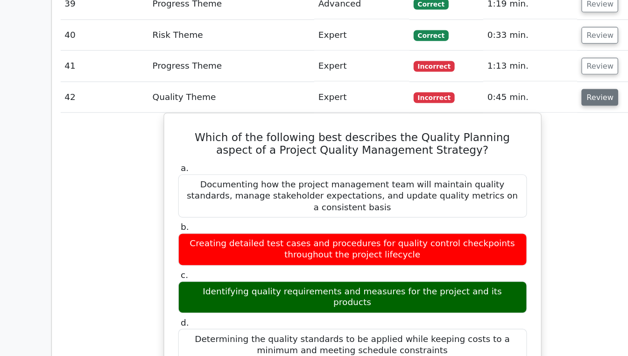
click at [530, 79] on button "Review" at bounding box center [528, 86] width 32 height 14
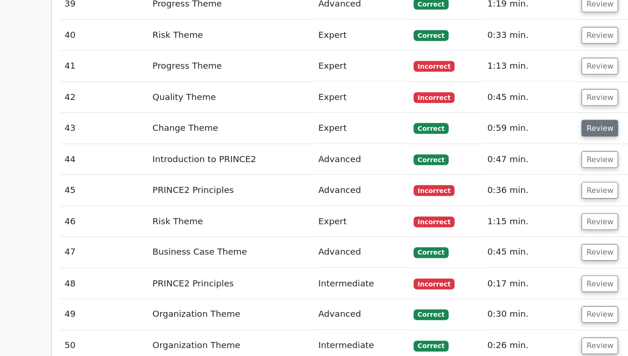
click at [528, 106] on button "Review" at bounding box center [528, 113] width 32 height 14
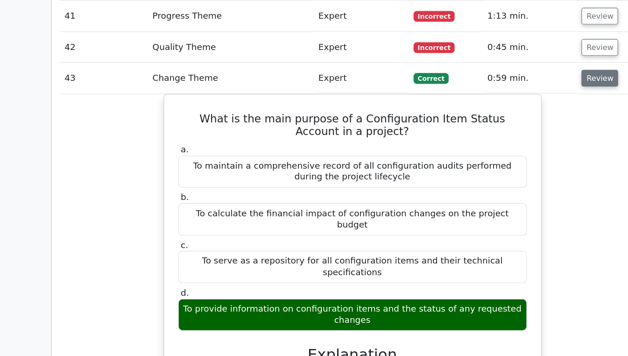
click at [527, 106] on button "Review" at bounding box center [528, 113] width 32 height 14
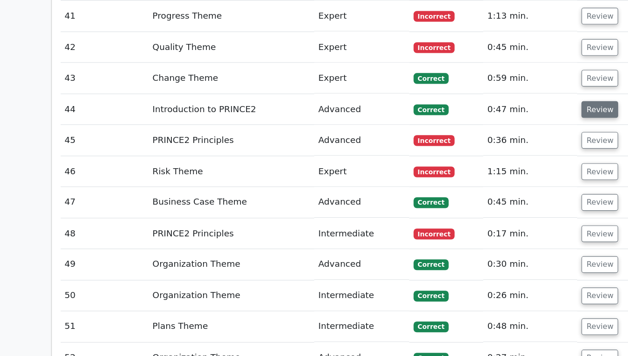
click at [529, 133] on button "Review" at bounding box center [528, 140] width 32 height 14
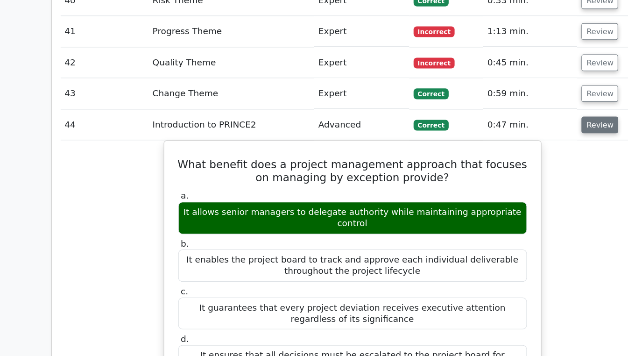
scroll to position [1908, 0]
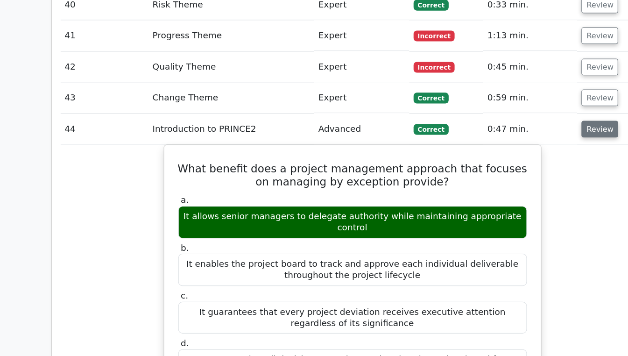
click at [526, 105] on button "Review" at bounding box center [528, 112] width 32 height 14
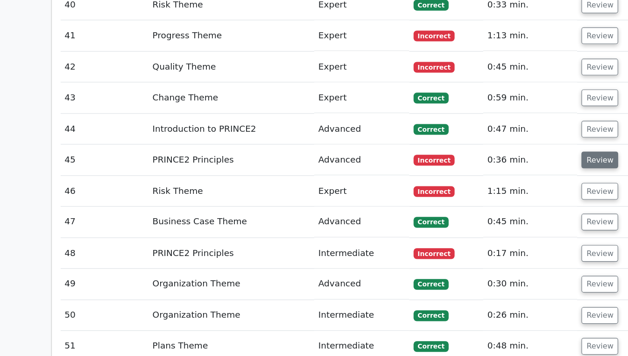
click at [530, 131] on button "Review" at bounding box center [528, 138] width 32 height 14
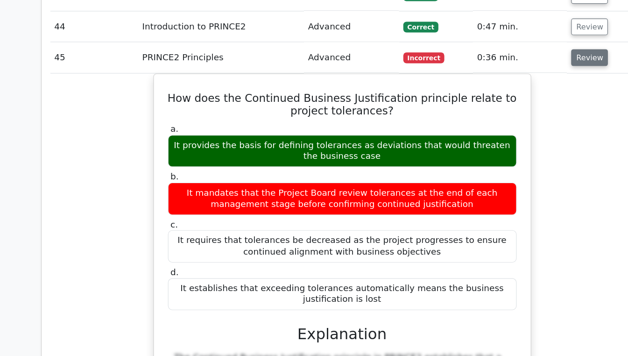
scroll to position [1981, 0]
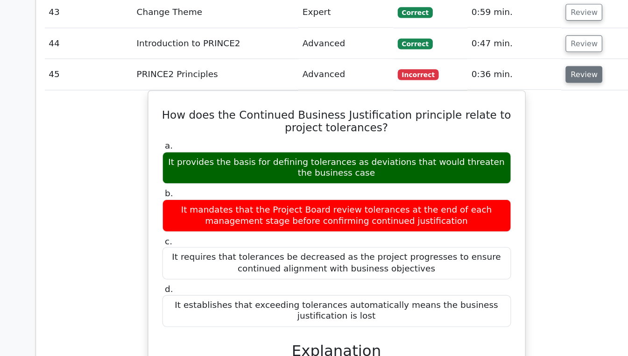
click at [536, 57] on button "Review" at bounding box center [528, 64] width 32 height 14
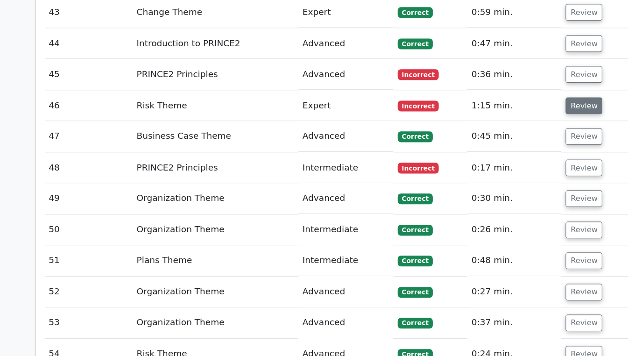
click at [535, 84] on button "Review" at bounding box center [528, 91] width 32 height 14
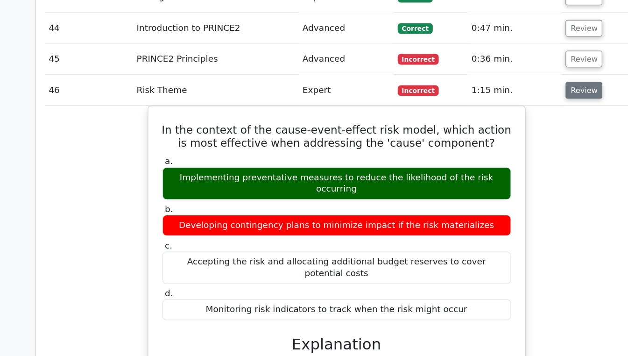
click at [529, 84] on button "Review" at bounding box center [528, 91] width 32 height 14
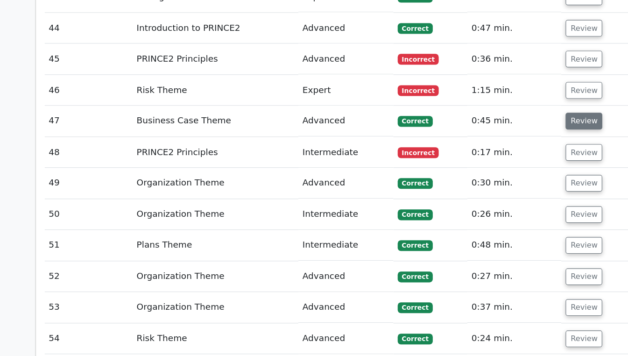
click at [530, 111] on button "Review" at bounding box center [528, 118] width 32 height 14
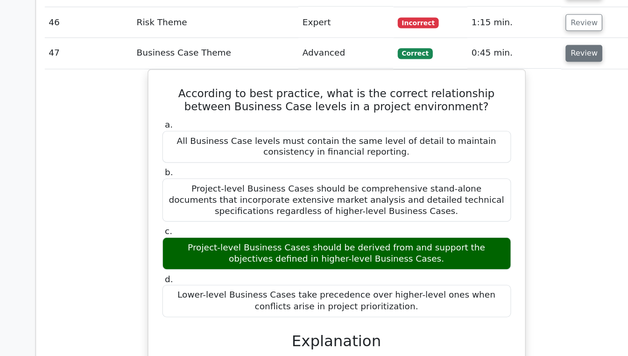
scroll to position [2027, 0]
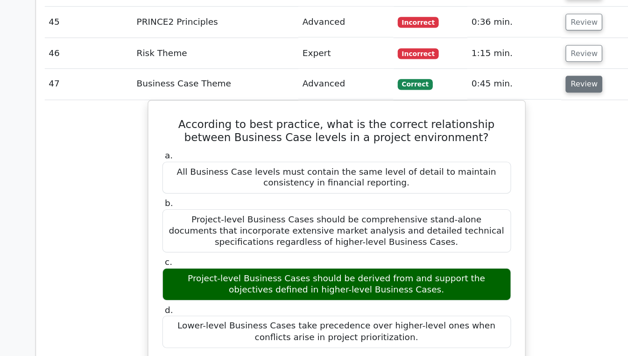
click at [531, 65] on button "Review" at bounding box center [528, 72] width 32 height 14
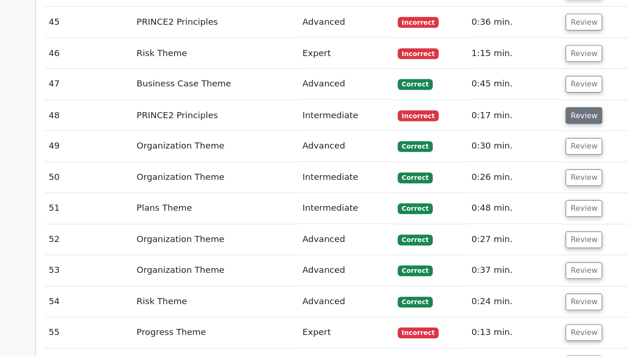
click at [527, 92] on button "Review" at bounding box center [528, 99] width 32 height 14
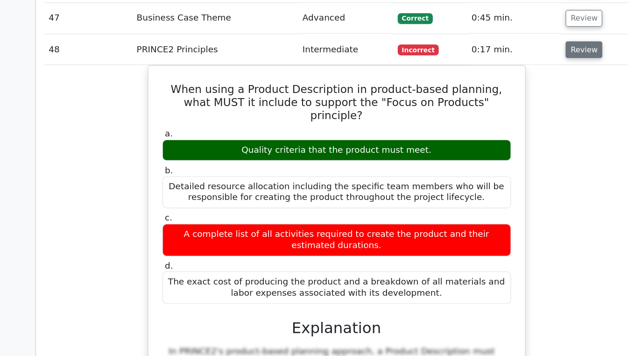
scroll to position [2039, 0]
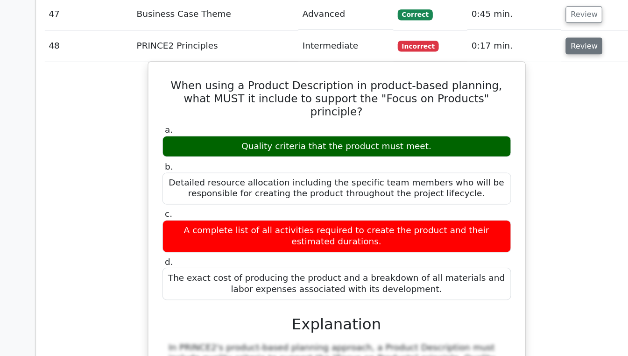
click at [526, 80] on button "Review" at bounding box center [528, 87] width 32 height 14
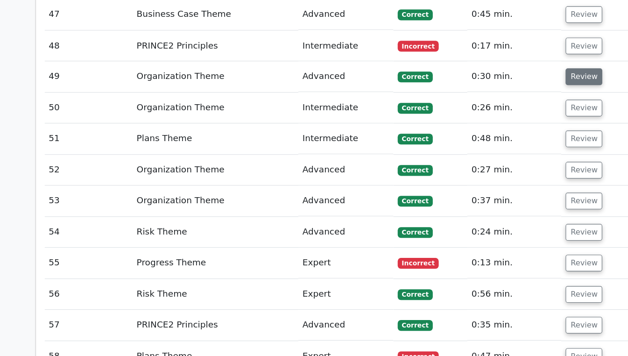
click at [531, 107] on button "Review" at bounding box center [528, 114] width 32 height 14
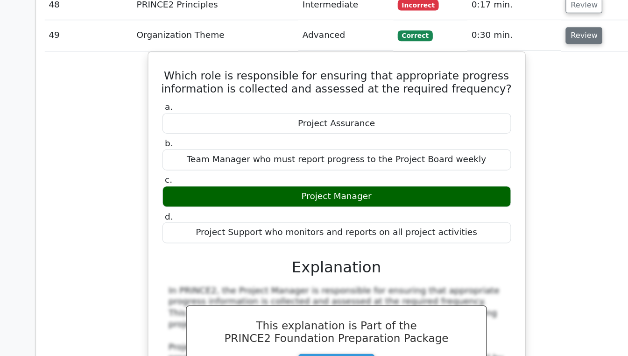
scroll to position [2076, 0]
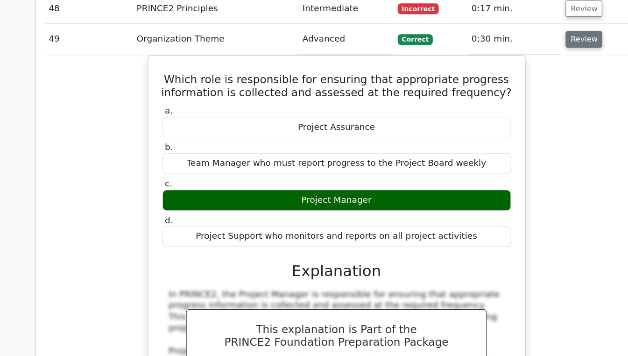
click at [528, 70] on button "Review" at bounding box center [528, 77] width 32 height 14
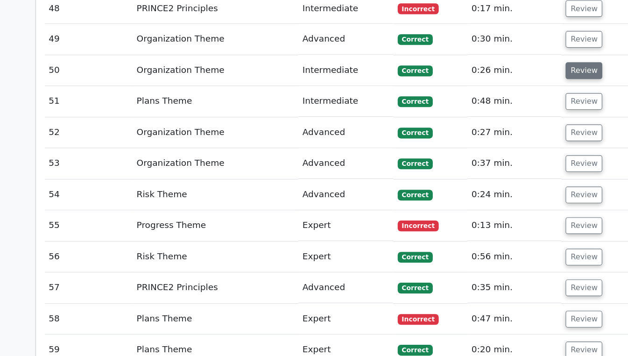
click at [534, 98] on button "Review" at bounding box center [528, 105] width 32 height 14
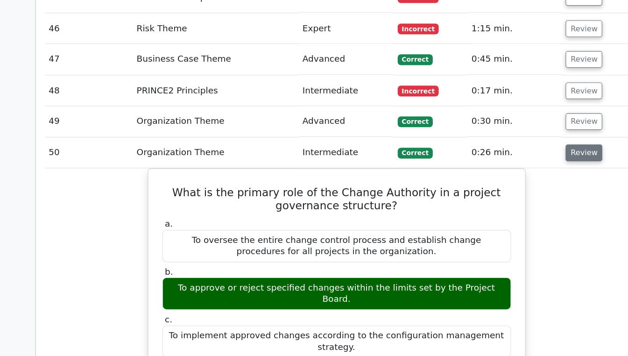
scroll to position [2047, 0]
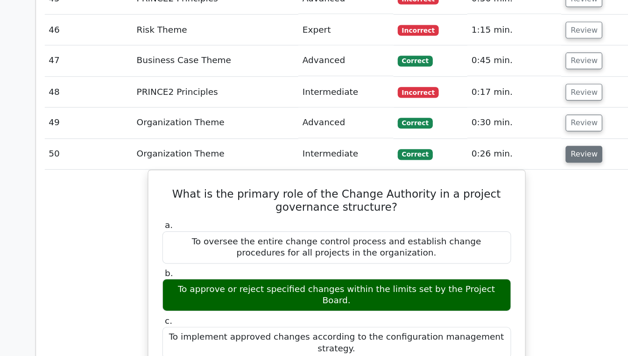
click at [532, 126] on button "Review" at bounding box center [528, 133] width 32 height 14
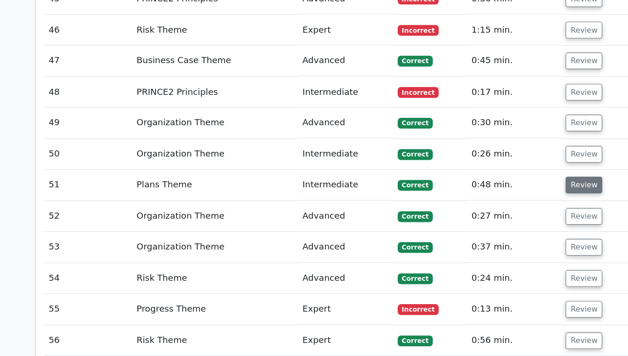
click at [531, 153] on button "Review" at bounding box center [528, 160] width 32 height 14
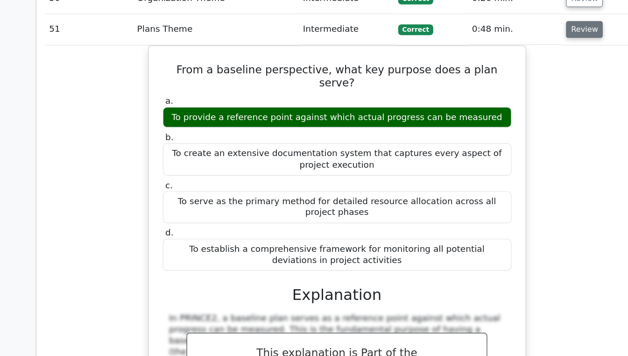
scroll to position [2104, 0]
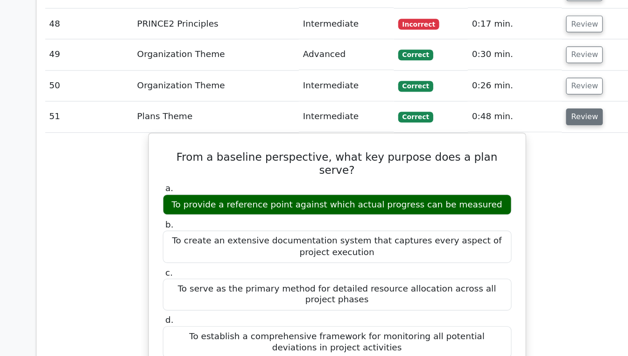
click at [534, 96] on button "Review" at bounding box center [528, 103] width 32 height 14
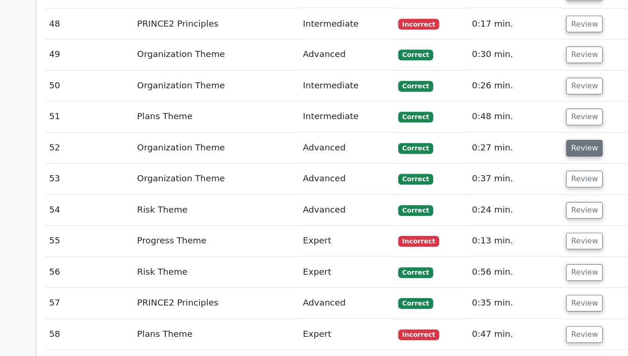
click at [530, 123] on button "Review" at bounding box center [528, 130] width 32 height 14
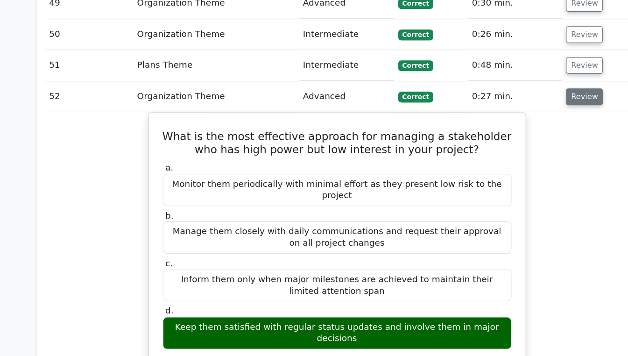
scroll to position [2149, 0]
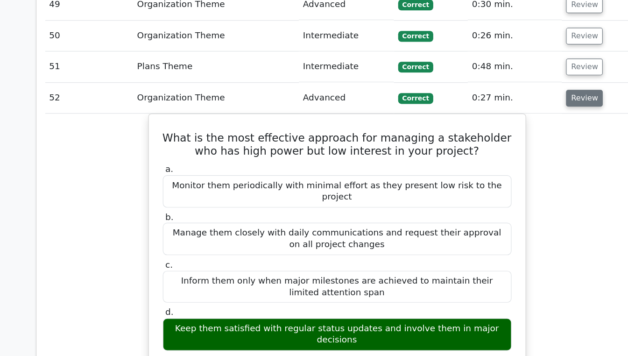
click at [530, 77] on button "Review" at bounding box center [528, 84] width 32 height 14
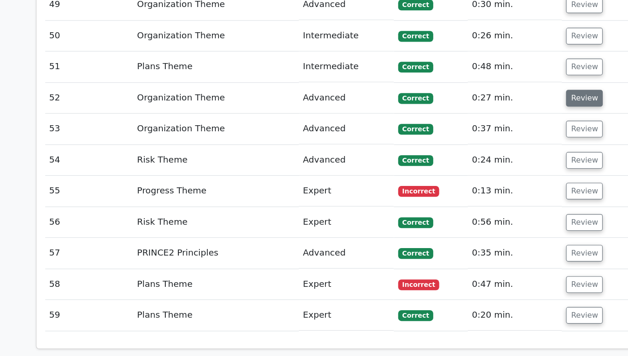
click at [525, 77] on button "Review" at bounding box center [528, 84] width 32 height 14
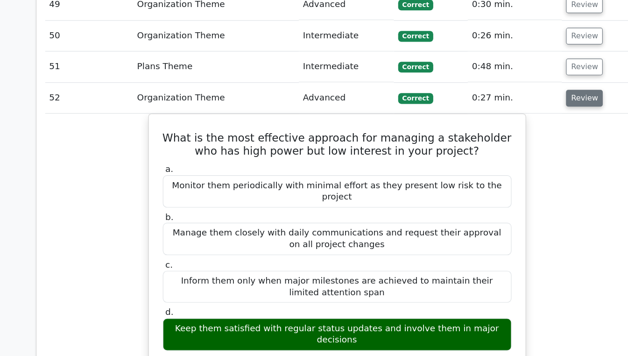
click at [529, 77] on button "Review" at bounding box center [528, 84] width 32 height 14
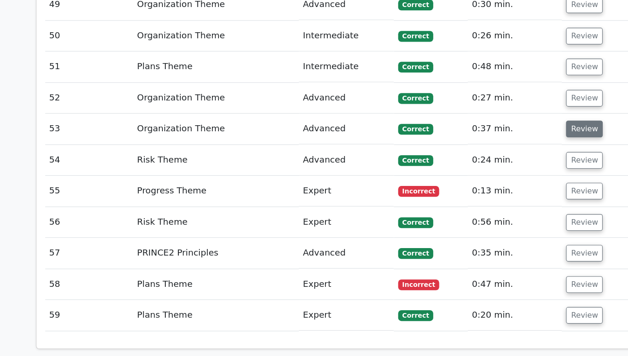
click at [530, 104] on button "Review" at bounding box center [528, 111] width 32 height 14
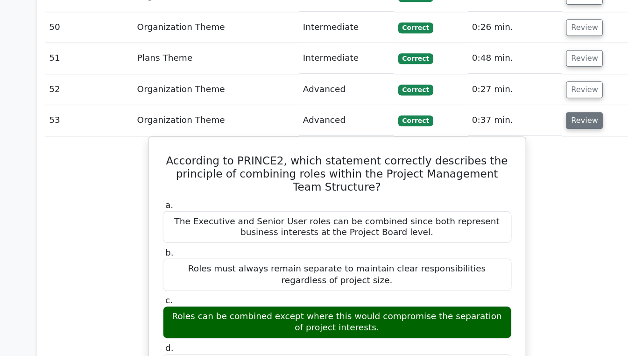
scroll to position [2145, 0]
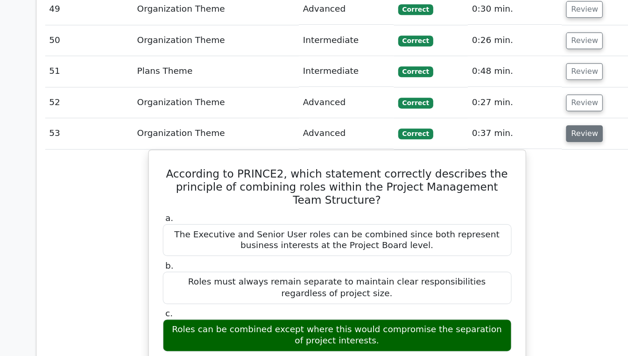
click at [527, 108] on button "Review" at bounding box center [528, 115] width 32 height 14
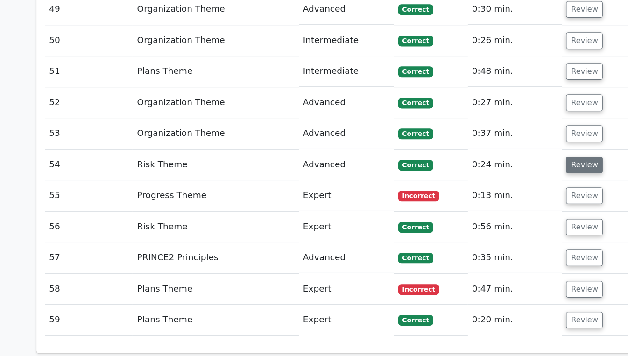
click at [525, 135] on button "Review" at bounding box center [528, 142] width 32 height 14
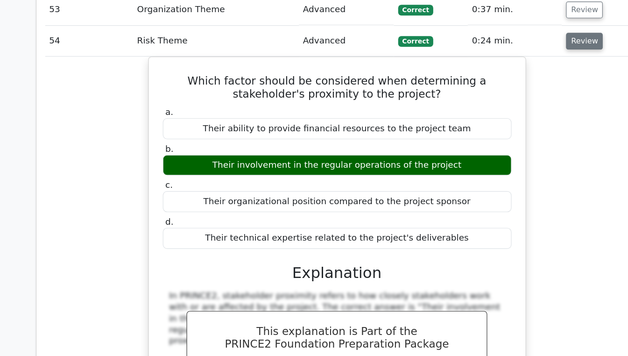
scroll to position [2207, 0]
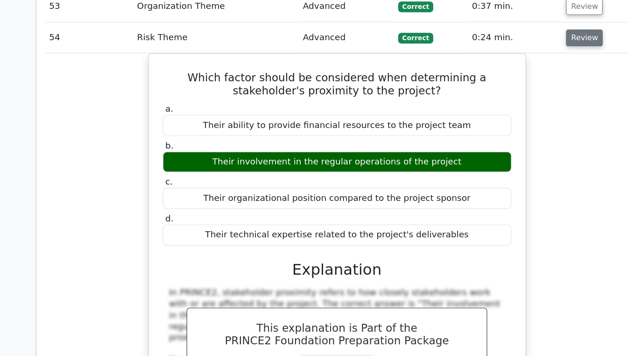
click at [528, 73] on button "Review" at bounding box center [528, 80] width 32 height 14
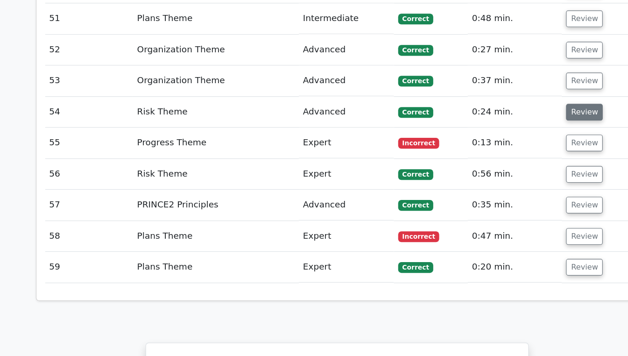
scroll to position [2178, 0]
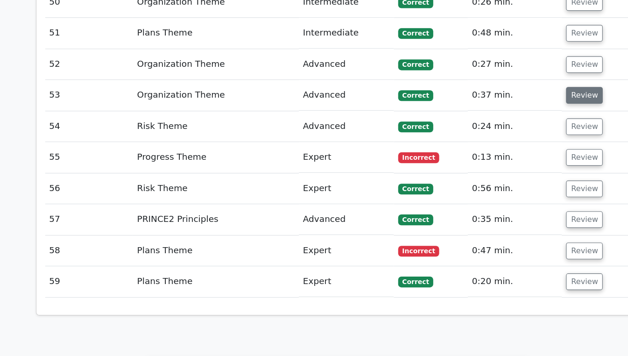
click at [530, 75] on button "Review" at bounding box center [528, 82] width 32 height 14
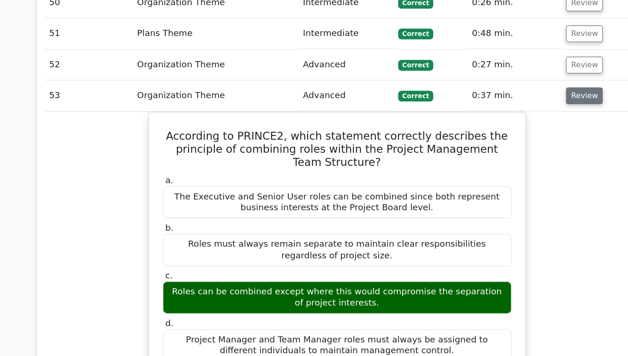
scroll to position [2177, 0]
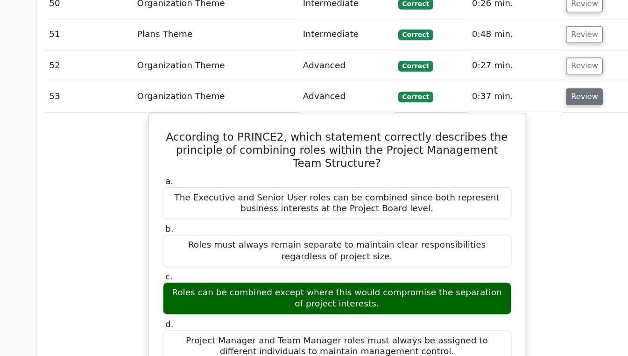
click at [527, 77] on button "Review" at bounding box center [528, 84] width 32 height 14
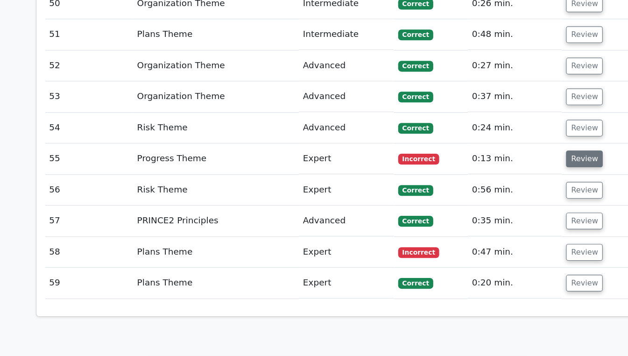
click at [528, 130] on button "Review" at bounding box center [528, 137] width 32 height 14
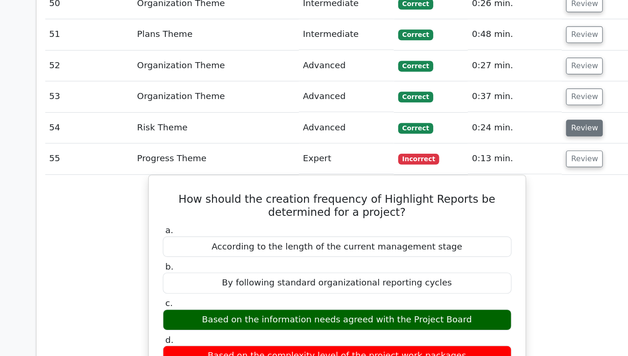
click at [535, 104] on button "Review" at bounding box center [528, 111] width 32 height 14
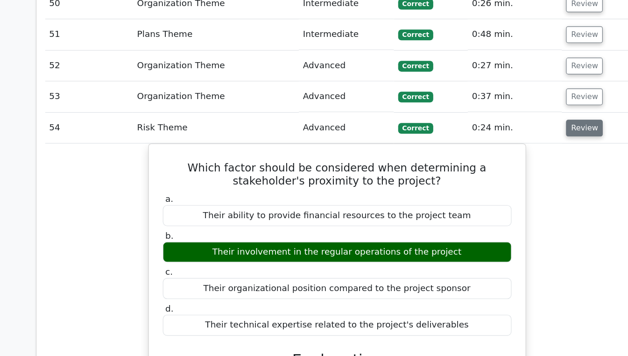
click at [527, 104] on button "Review" at bounding box center [528, 111] width 32 height 14
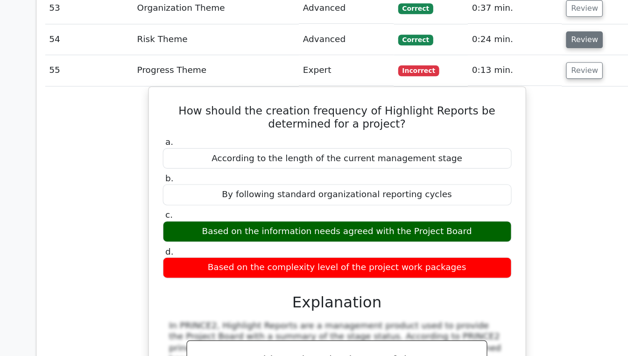
scroll to position [2205, 0]
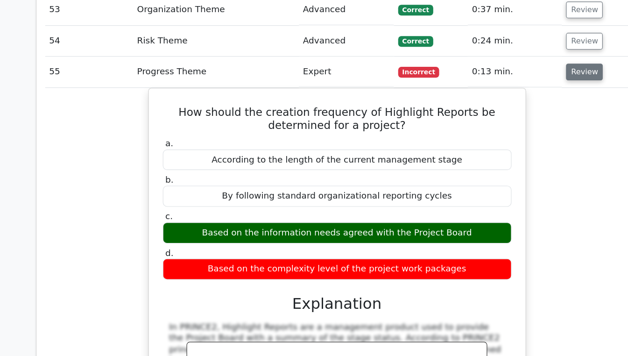
click at [524, 102] on button "Review" at bounding box center [528, 109] width 32 height 14
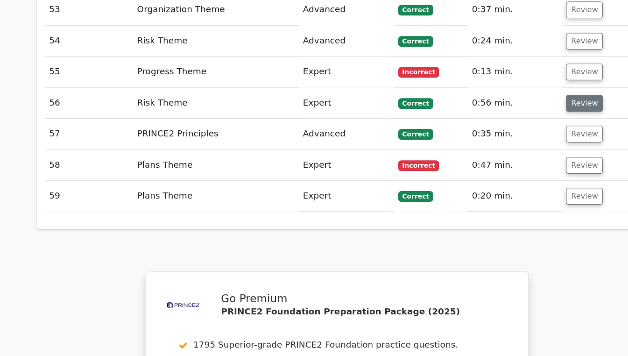
click at [528, 129] on button "Review" at bounding box center [528, 136] width 32 height 14
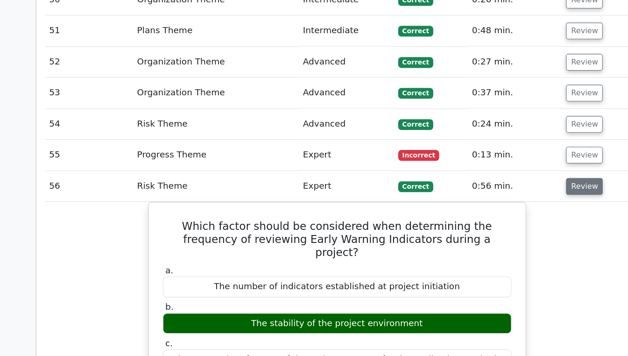
scroll to position [2180, 0]
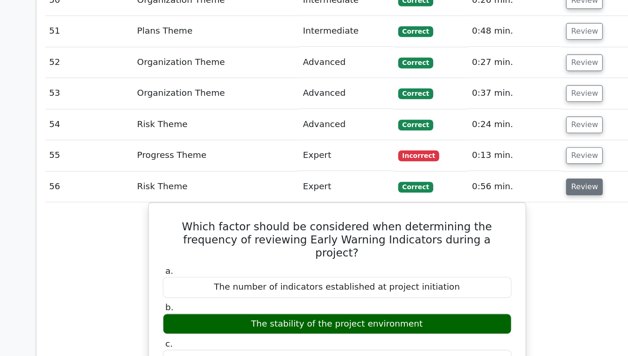
click at [528, 154] on button "Review" at bounding box center [528, 161] width 32 height 14
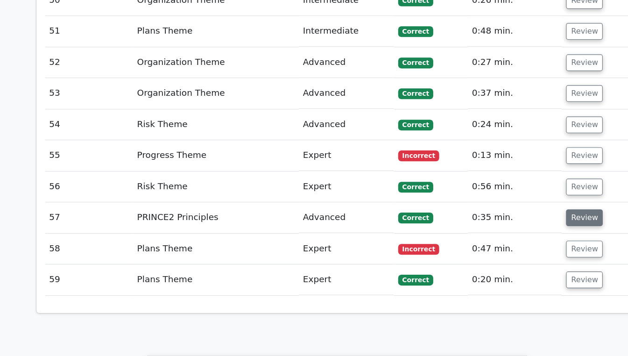
click at [530, 181] on button "Review" at bounding box center [528, 188] width 32 height 14
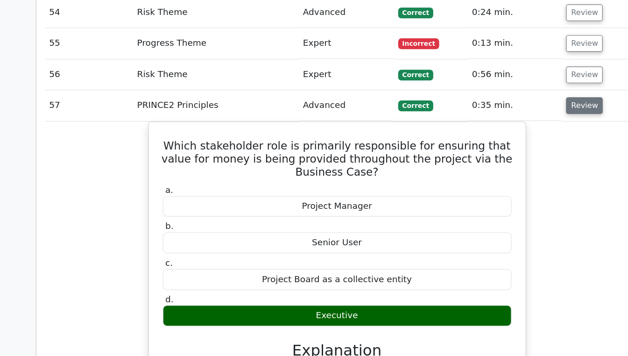
scroll to position [2232, 0]
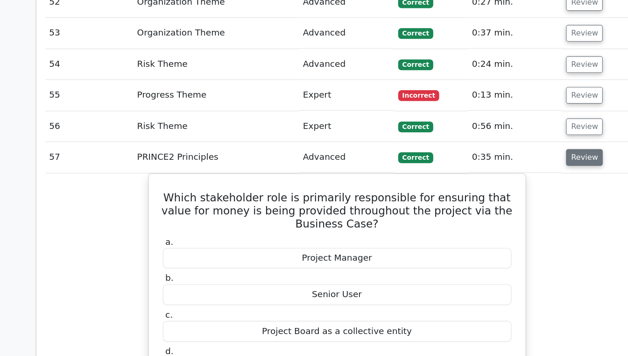
click at [530, 129] on button "Review" at bounding box center [528, 136] width 32 height 14
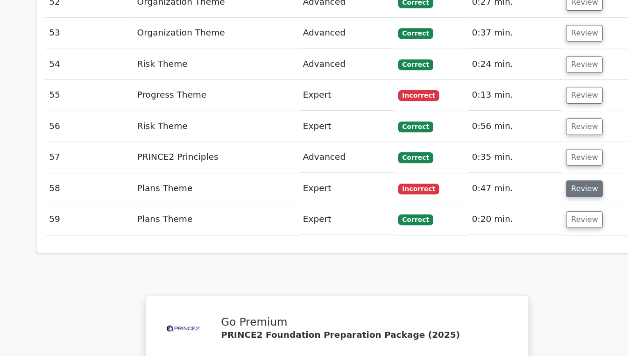
click at [528, 156] on button "Review" at bounding box center [528, 163] width 32 height 14
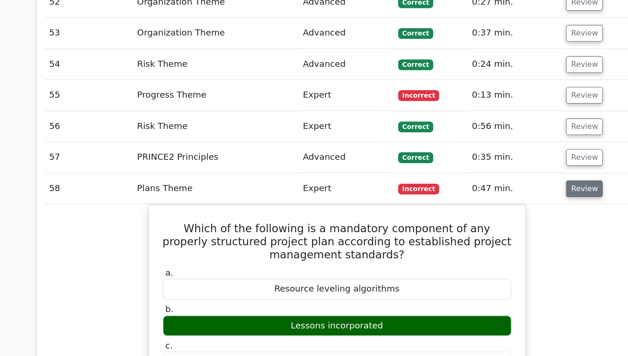
click at [525, 156] on button "Review" at bounding box center [528, 163] width 32 height 14
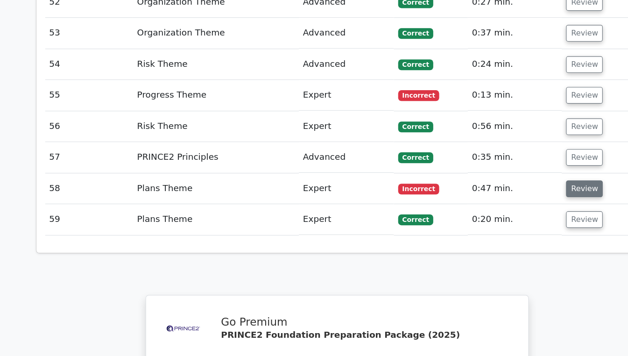
click at [529, 156] on button "Review" at bounding box center [528, 163] width 32 height 14
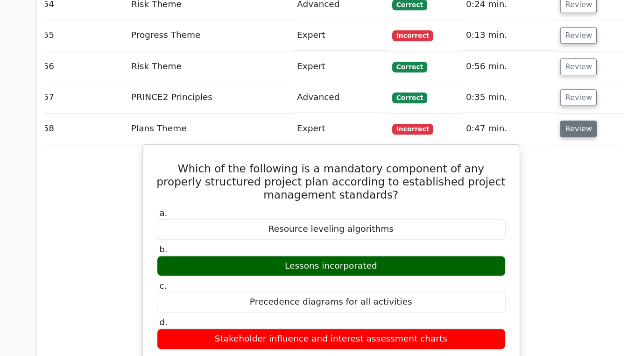
scroll to position [2283, 0]
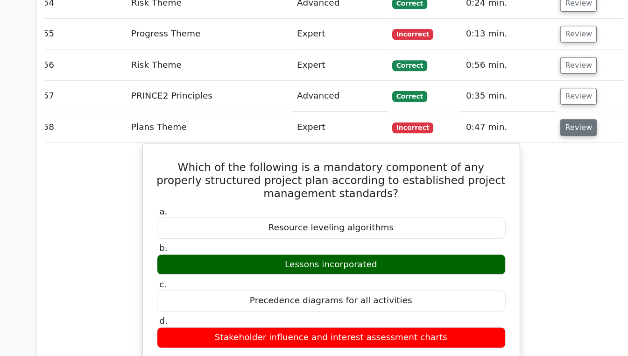
click at [528, 105] on button "Review" at bounding box center [523, 112] width 32 height 14
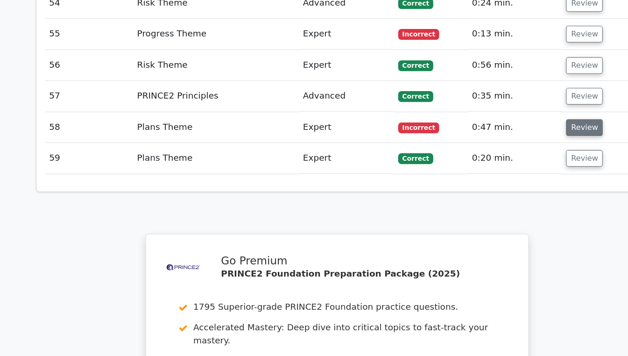
scroll to position [0, 0]
click at [528, 131] on button "Review" at bounding box center [528, 138] width 32 height 14
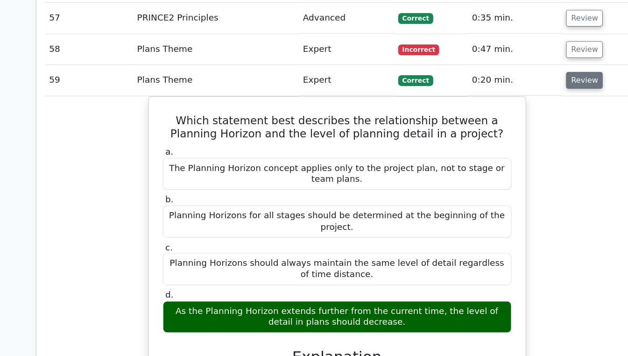
scroll to position [2343, 0]
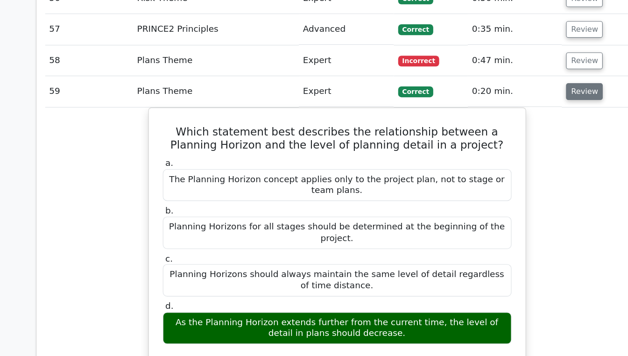
click at [532, 72] on button "Review" at bounding box center [528, 79] width 32 height 14
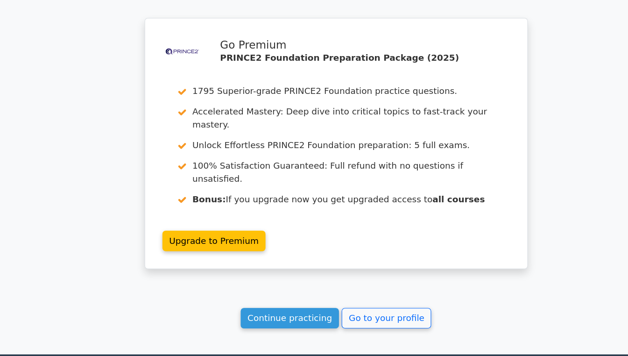
scroll to position [2424, 0]
